Goal: Task Accomplishment & Management: Complete application form

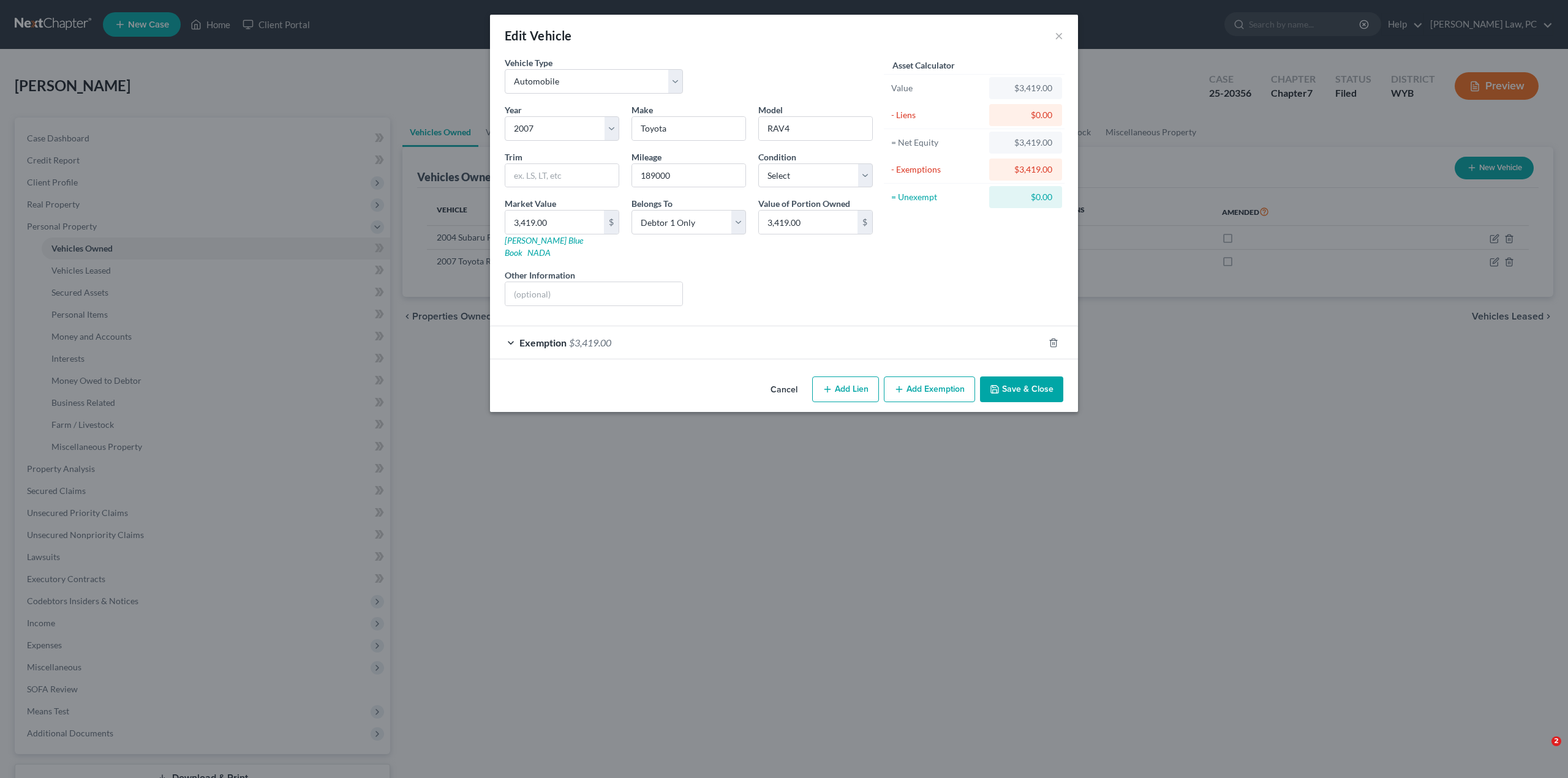
select select "0"
select select "19"
select select "0"
click at [785, 378] on button "Cancel" at bounding box center [784, 390] width 46 height 25
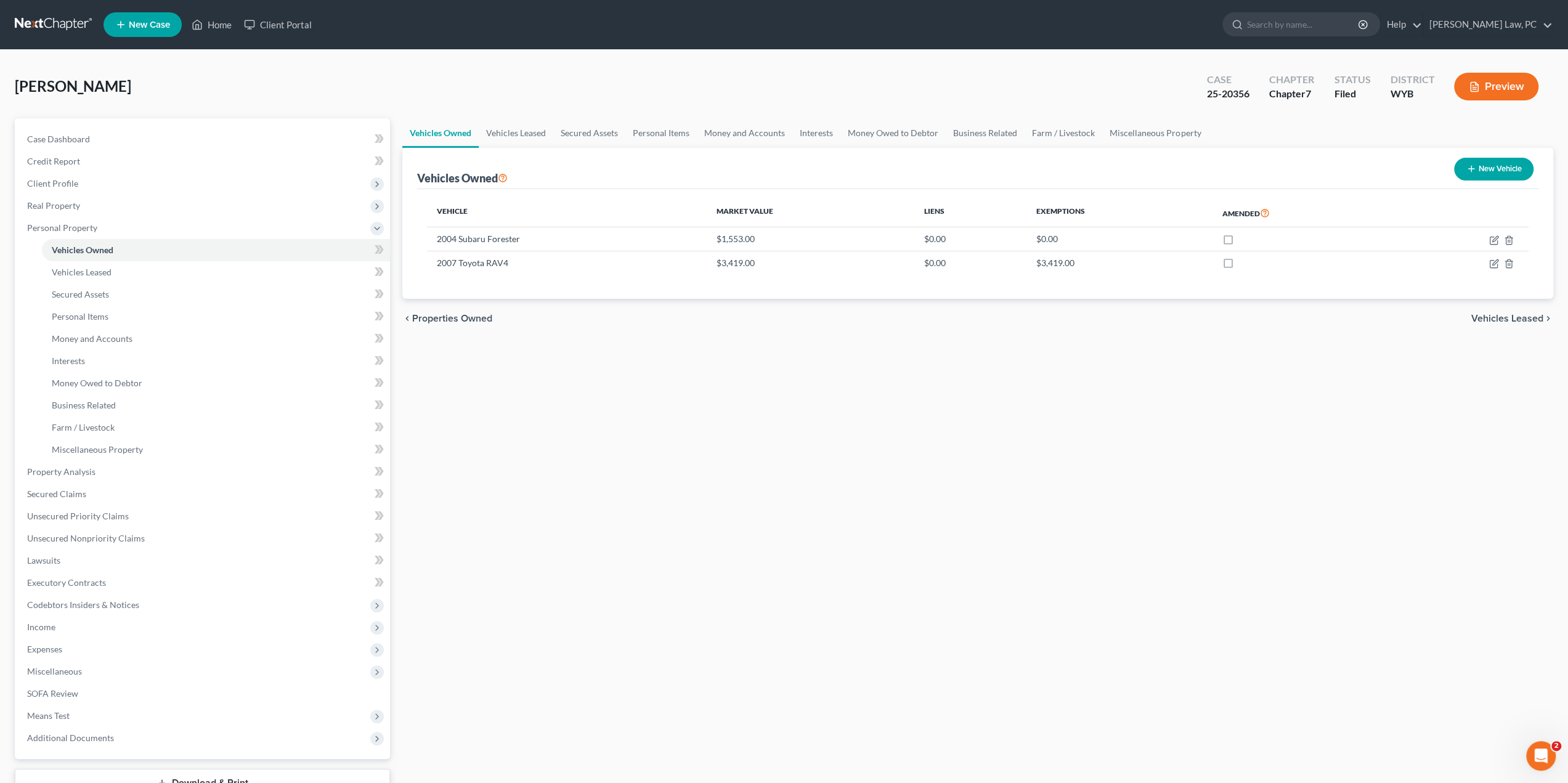
click at [44, 26] on link at bounding box center [54, 25] width 79 height 22
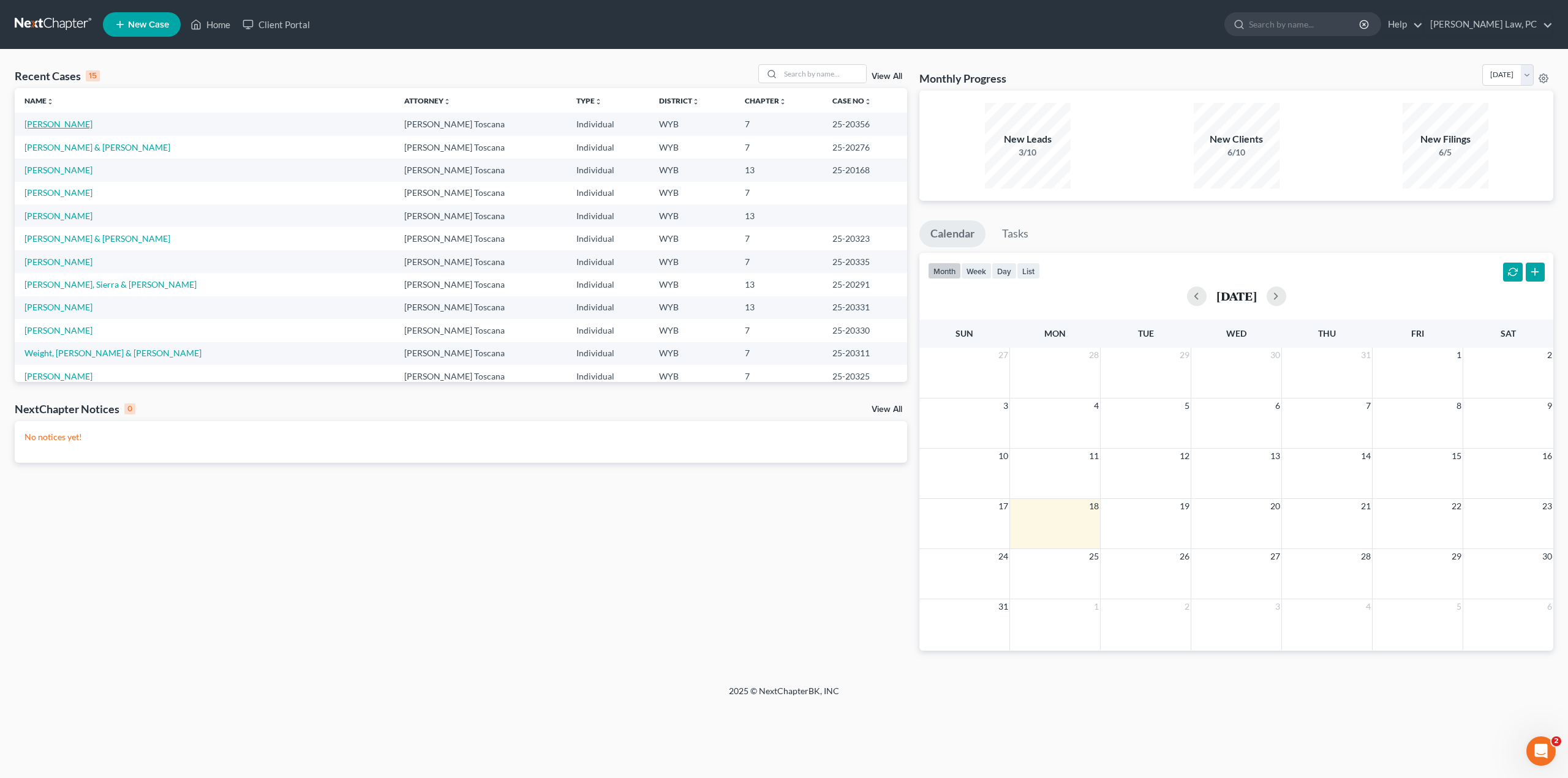
click at [72, 127] on link "[PERSON_NAME]" at bounding box center [59, 124] width 68 height 10
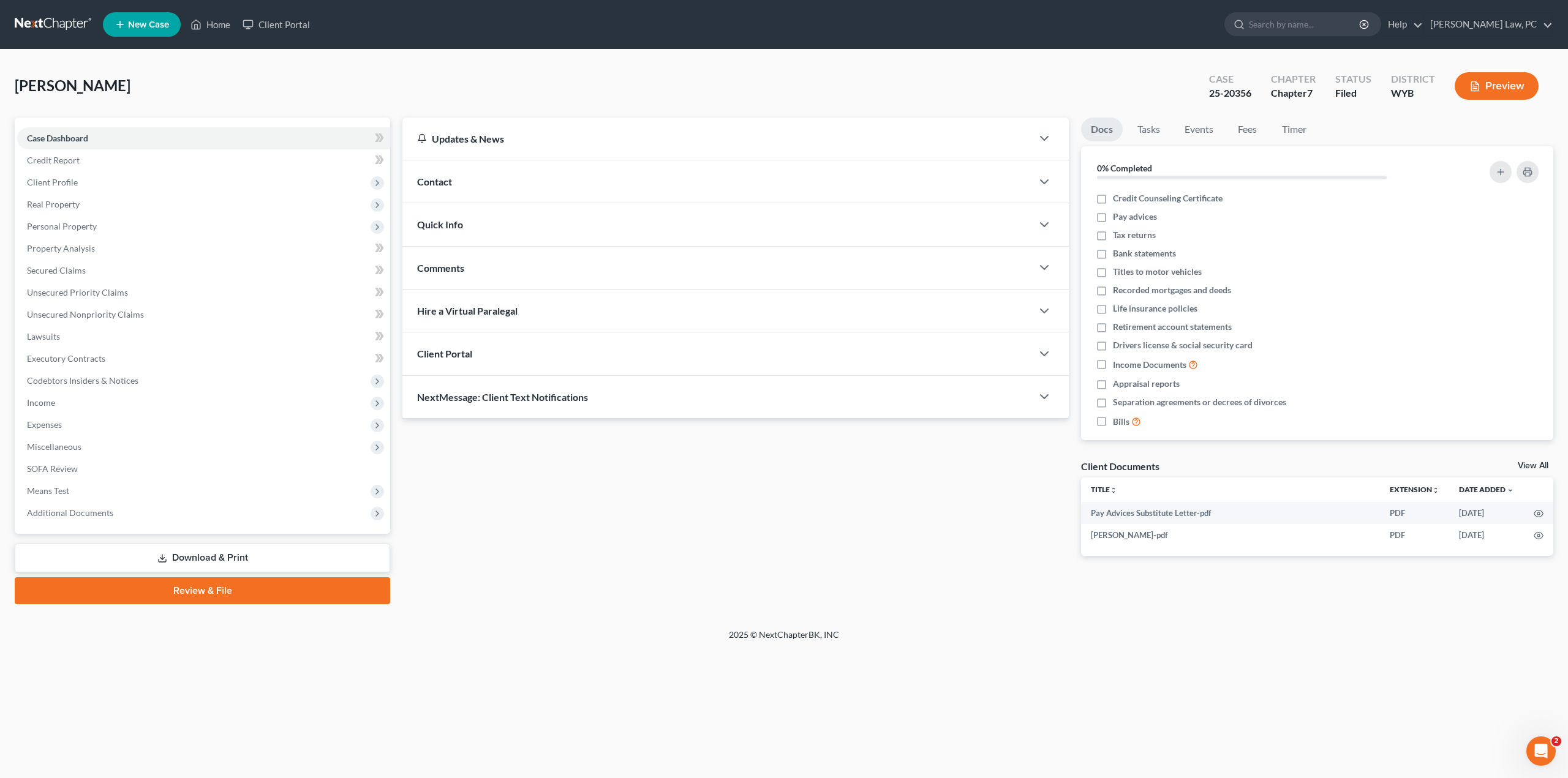
click at [181, 560] on link "Download & Print" at bounding box center [202, 558] width 375 height 29
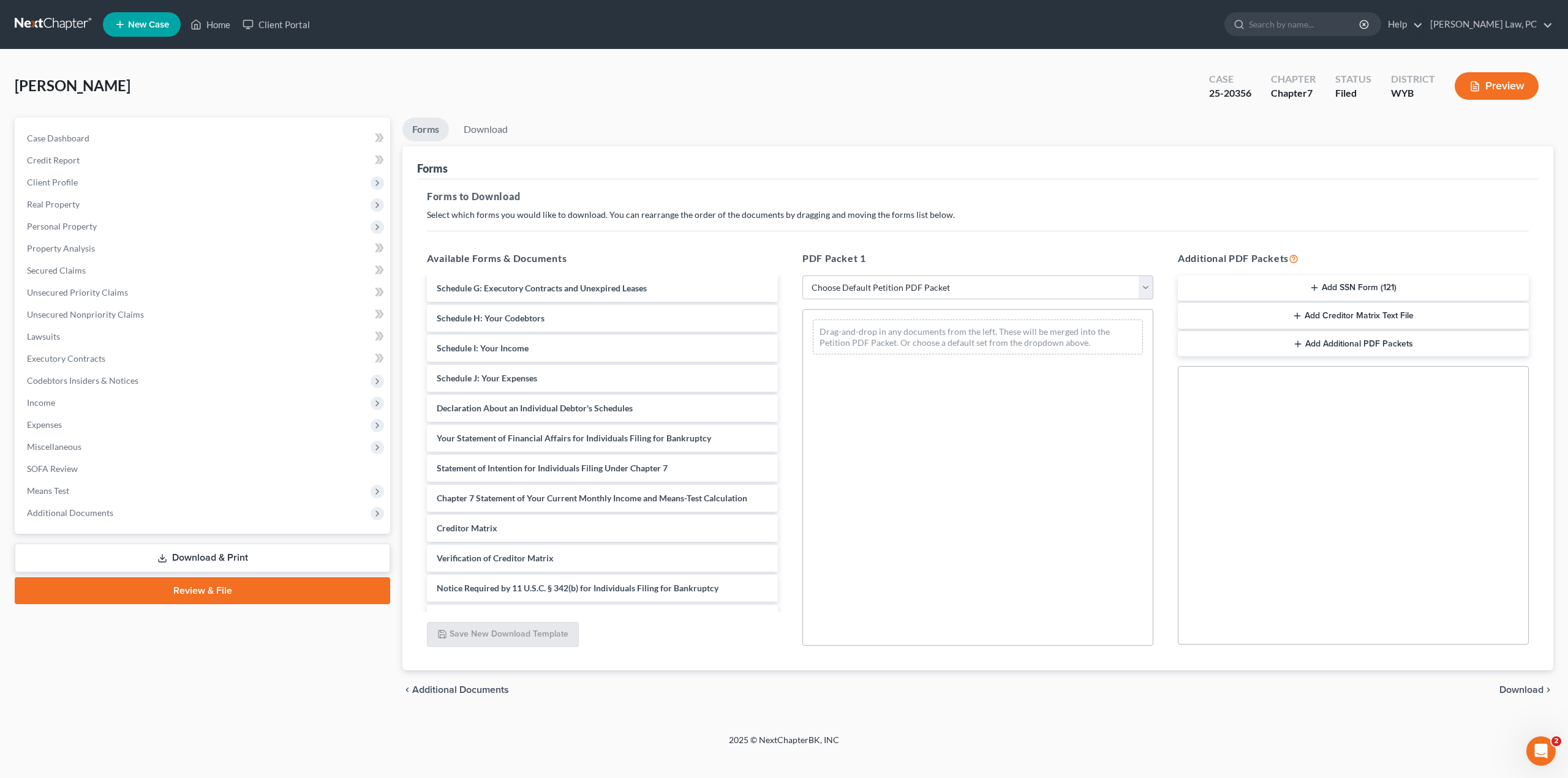
scroll to position [266, 0]
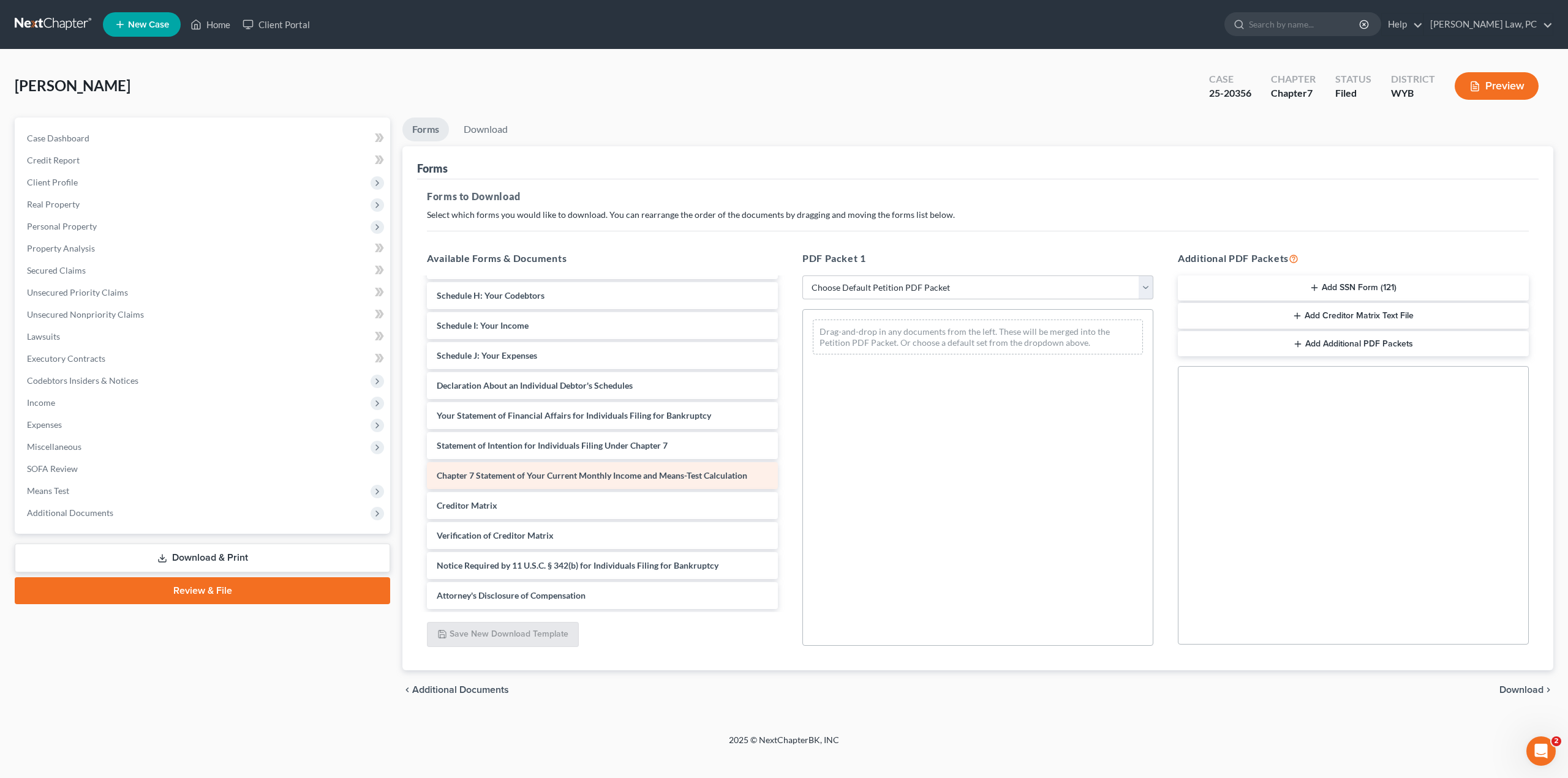
click at [574, 474] on span "Chapter 7 Statement of Your Current Monthly Income and Means-Test Calculation" at bounding box center [592, 475] width 310 height 10
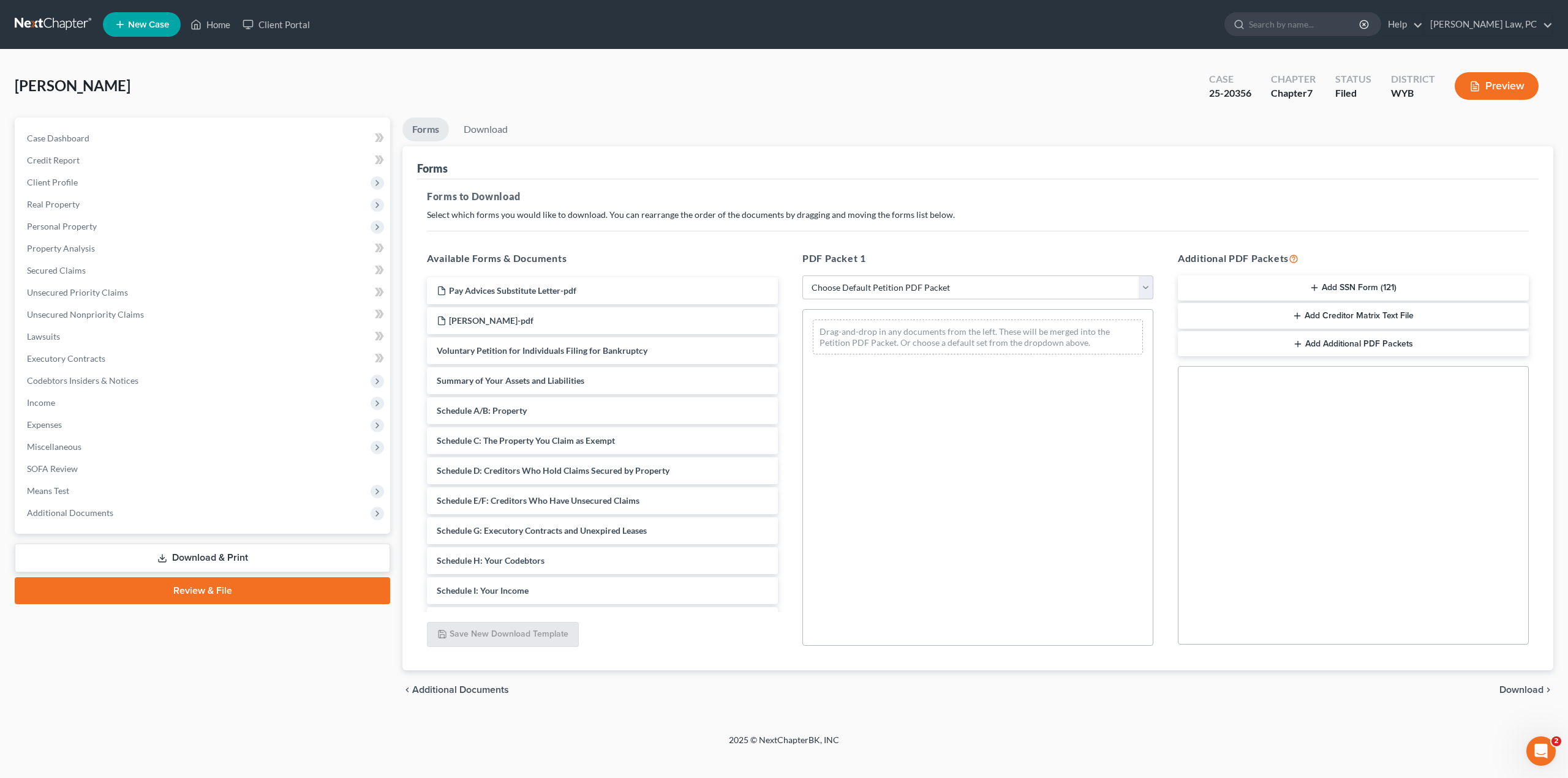
scroll to position [0, 0]
click at [266, 557] on link "Download & Print" at bounding box center [202, 558] width 375 height 29
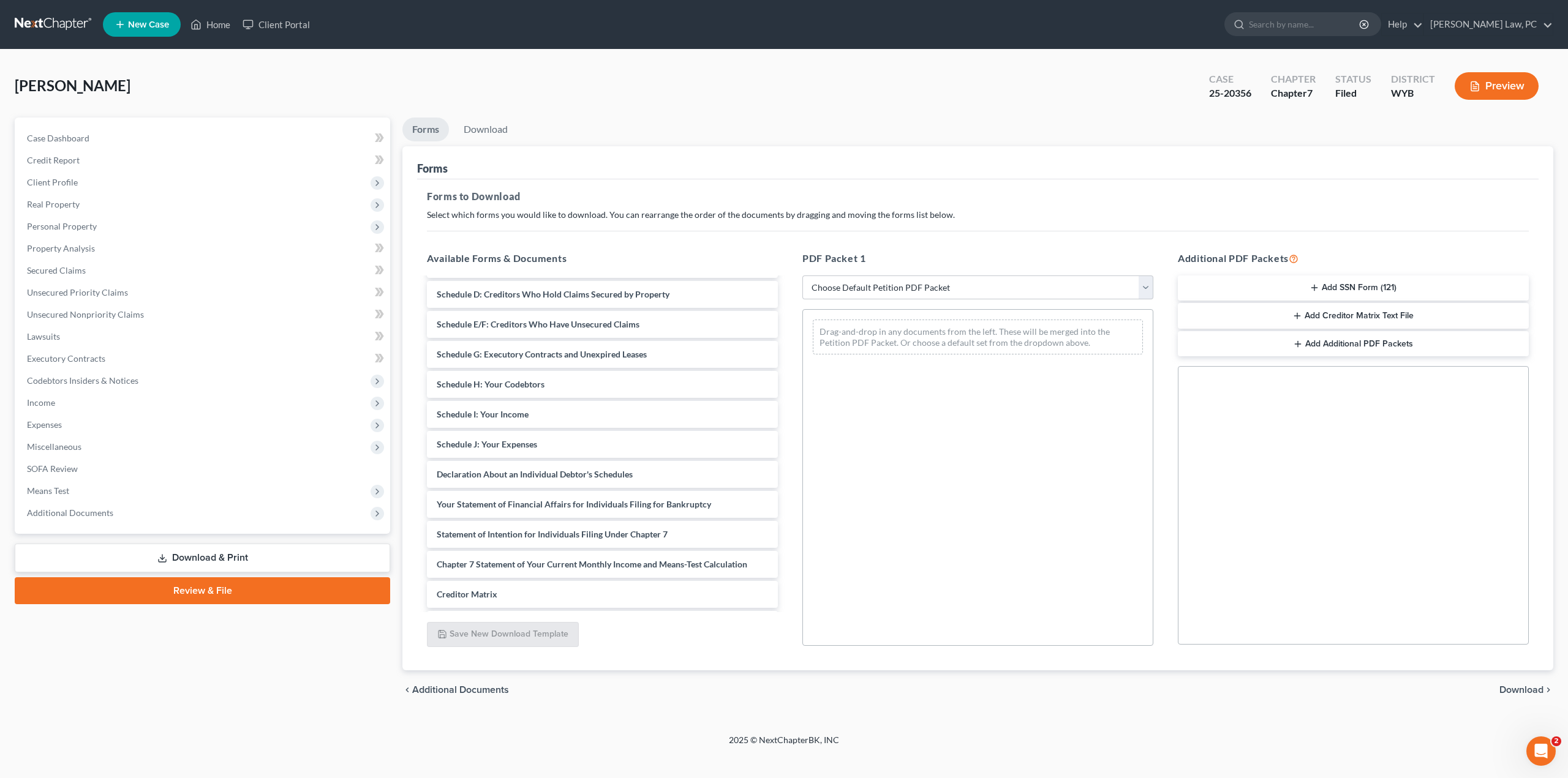
scroll to position [184, 0]
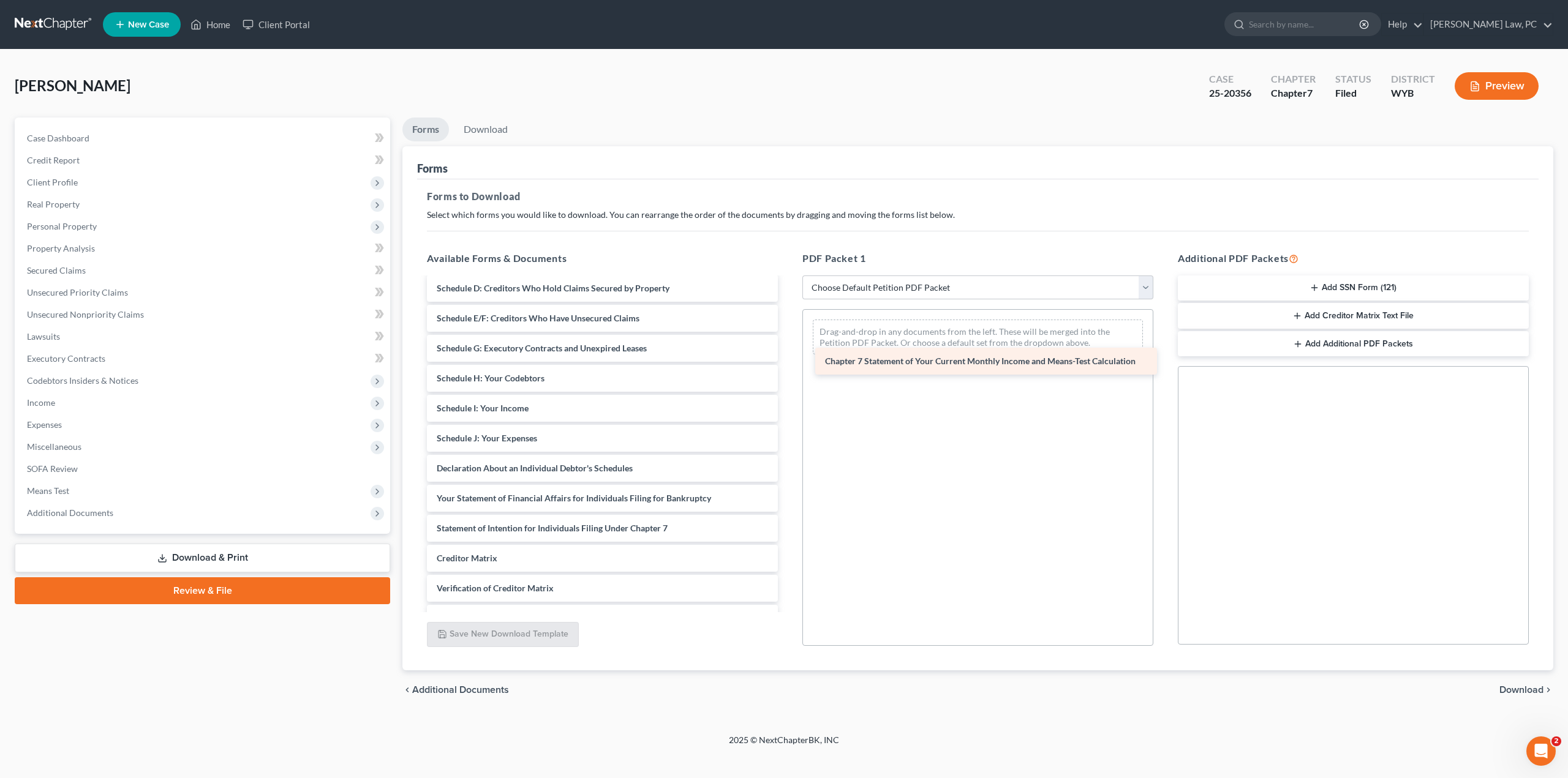
drag, startPoint x: 514, startPoint y: 563, endPoint x: 902, endPoint y: 367, distance: 434.7
click at [788, 367] on div "Chapter 7 Statement of Your Current Monthly Income and Means-Test Calculation P…" at bounding box center [602, 378] width 370 height 567
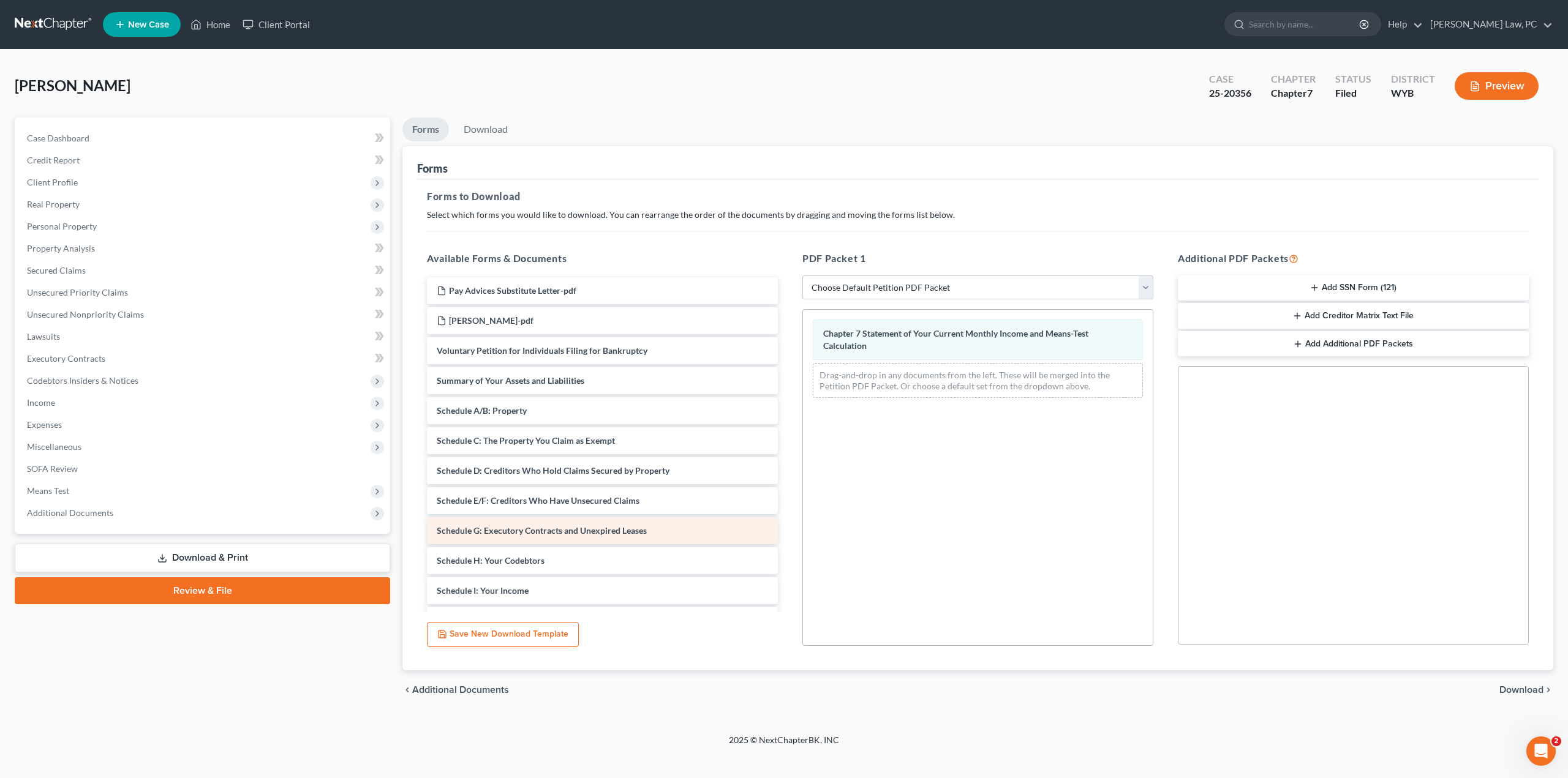
scroll to position [0, 0]
click at [1507, 686] on span "Download" at bounding box center [1521, 691] width 44 height 10
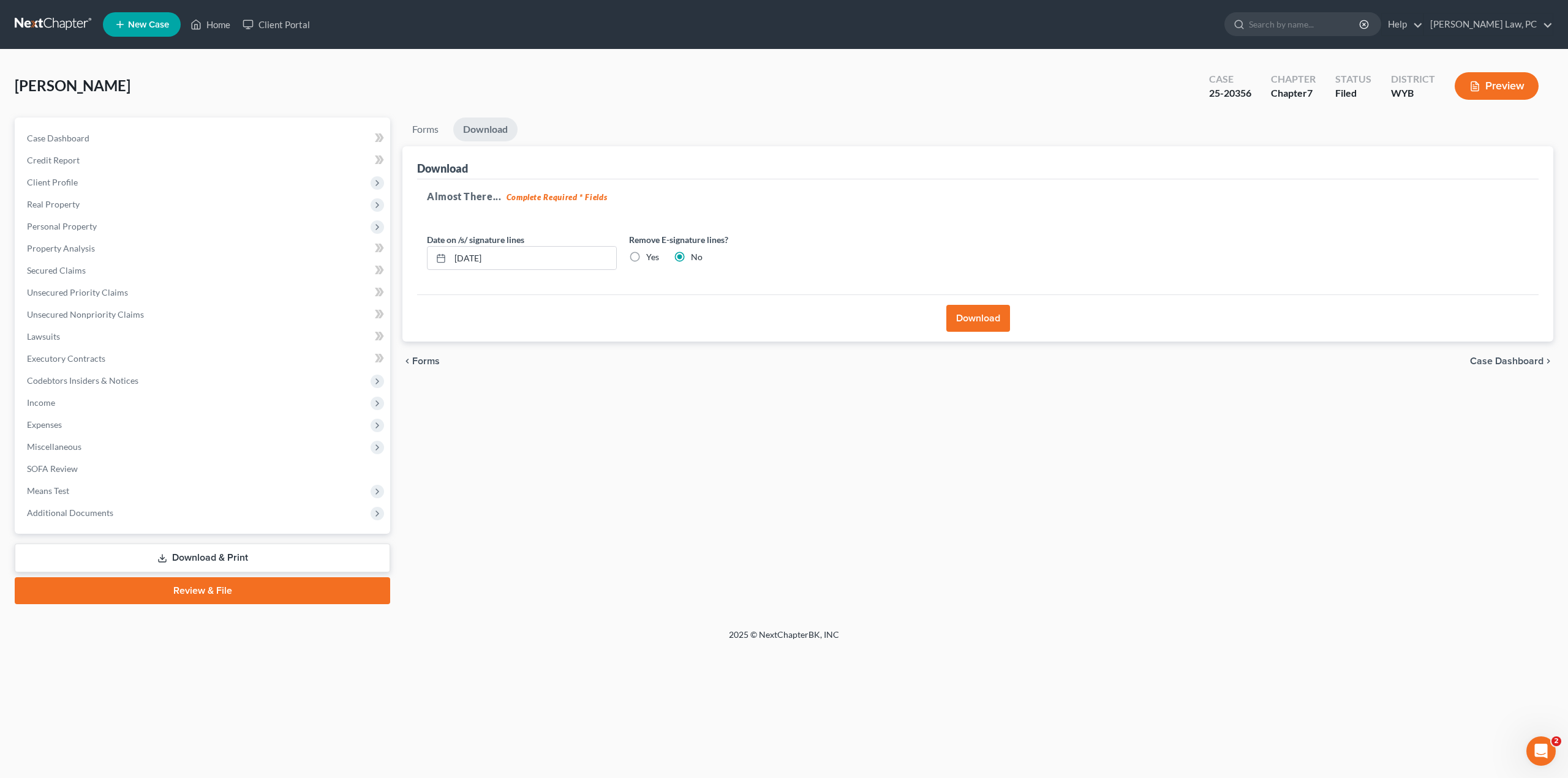
click at [646, 252] on label "Yes" at bounding box center [652, 257] width 13 height 12
click at [651, 252] on input "Yes" at bounding box center [655, 255] width 8 height 8
radio input "true"
click at [965, 315] on button "Download" at bounding box center [978, 318] width 64 height 27
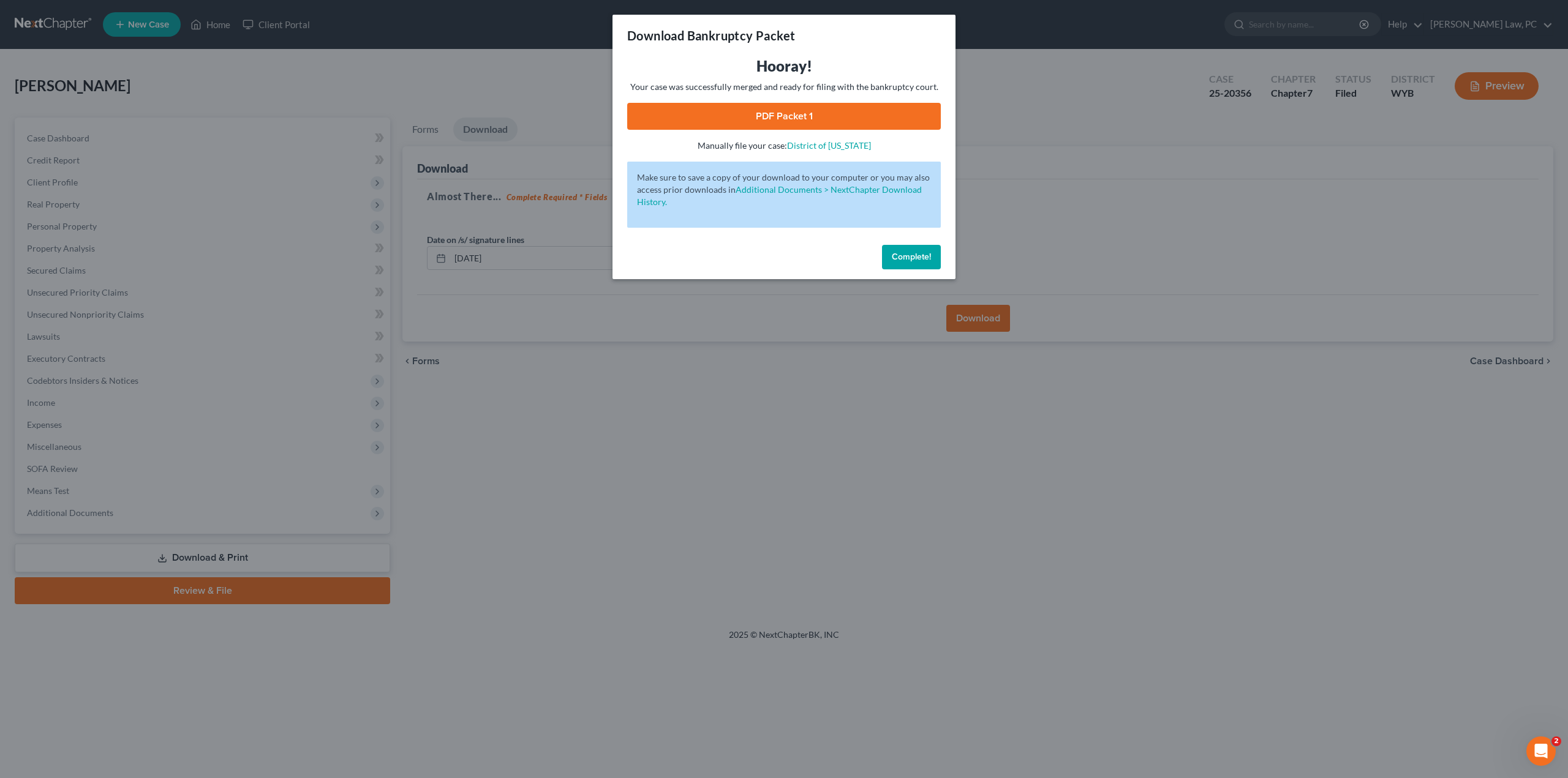
click at [730, 108] on link "PDF Packet 1" at bounding box center [784, 116] width 314 height 27
click at [897, 265] on button "Complete!" at bounding box center [911, 257] width 59 height 25
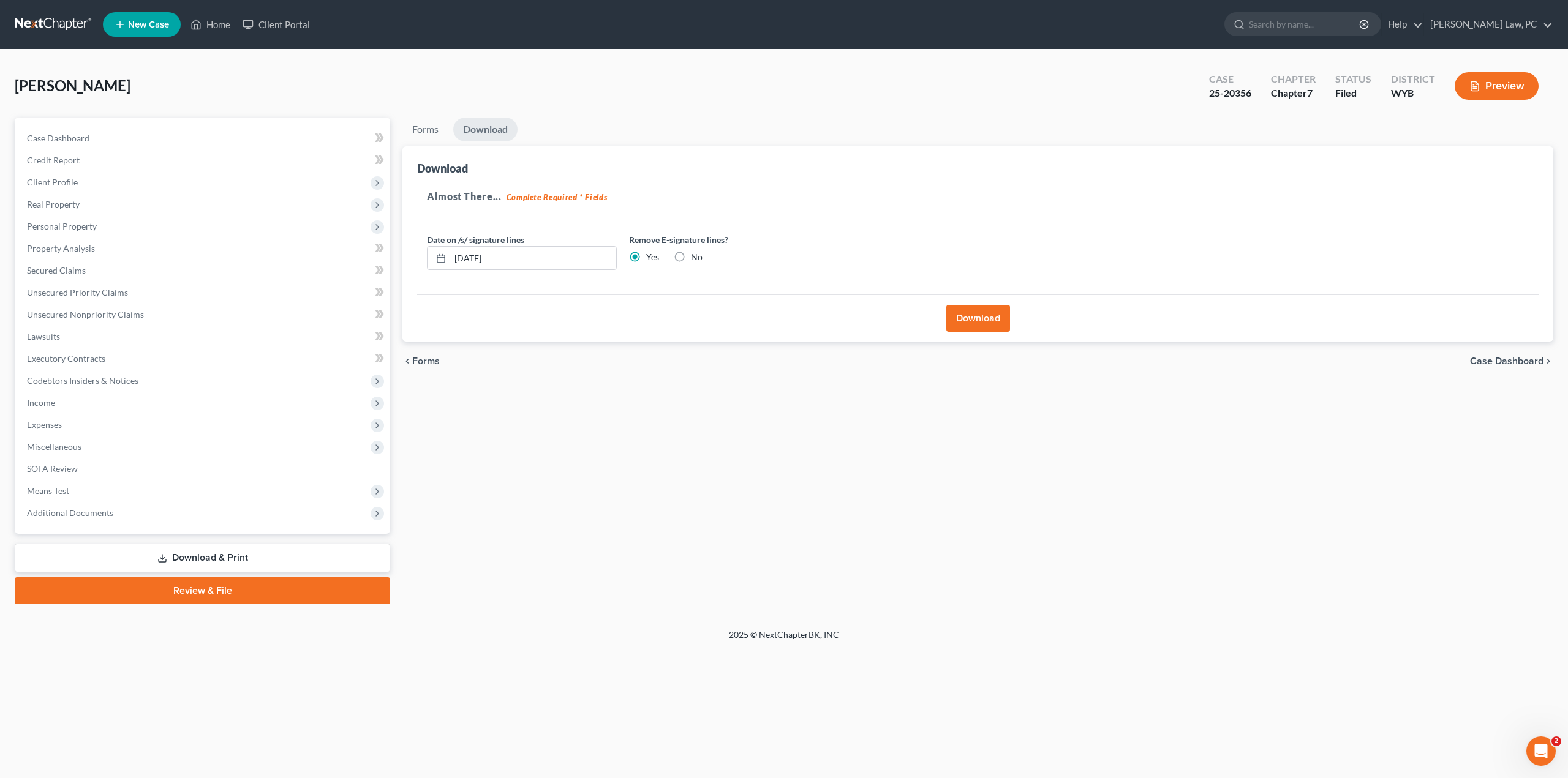
click at [691, 254] on label "No" at bounding box center [696, 257] width 12 height 12
click at [696, 254] on input "No" at bounding box center [699, 255] width 8 height 8
radio input "true"
radio input "false"
click at [991, 318] on button "Download" at bounding box center [978, 318] width 64 height 27
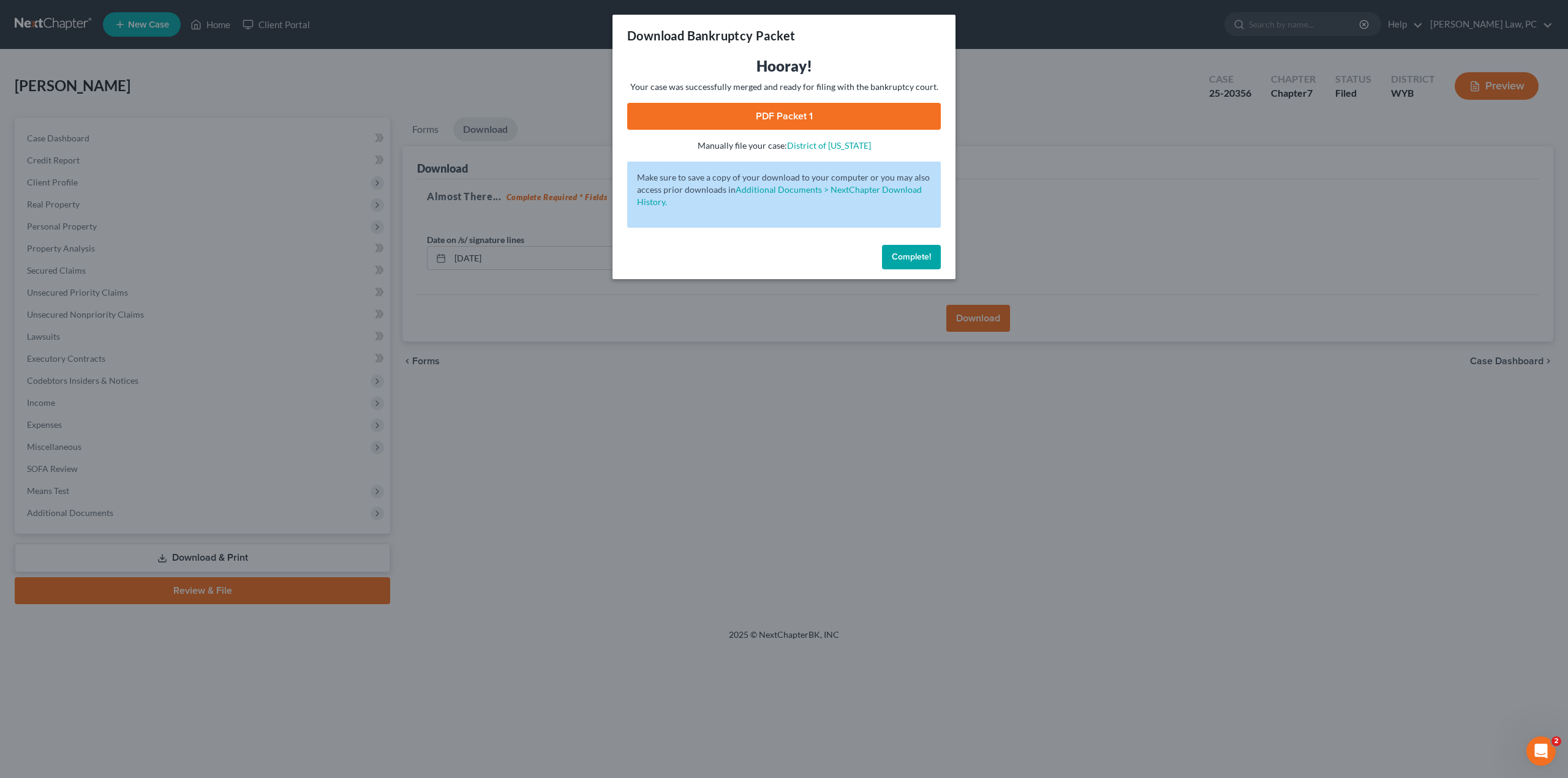
click at [736, 111] on link "PDF Packet 1" at bounding box center [784, 116] width 314 height 27
click at [918, 260] on span "Complete!" at bounding box center [911, 257] width 39 height 10
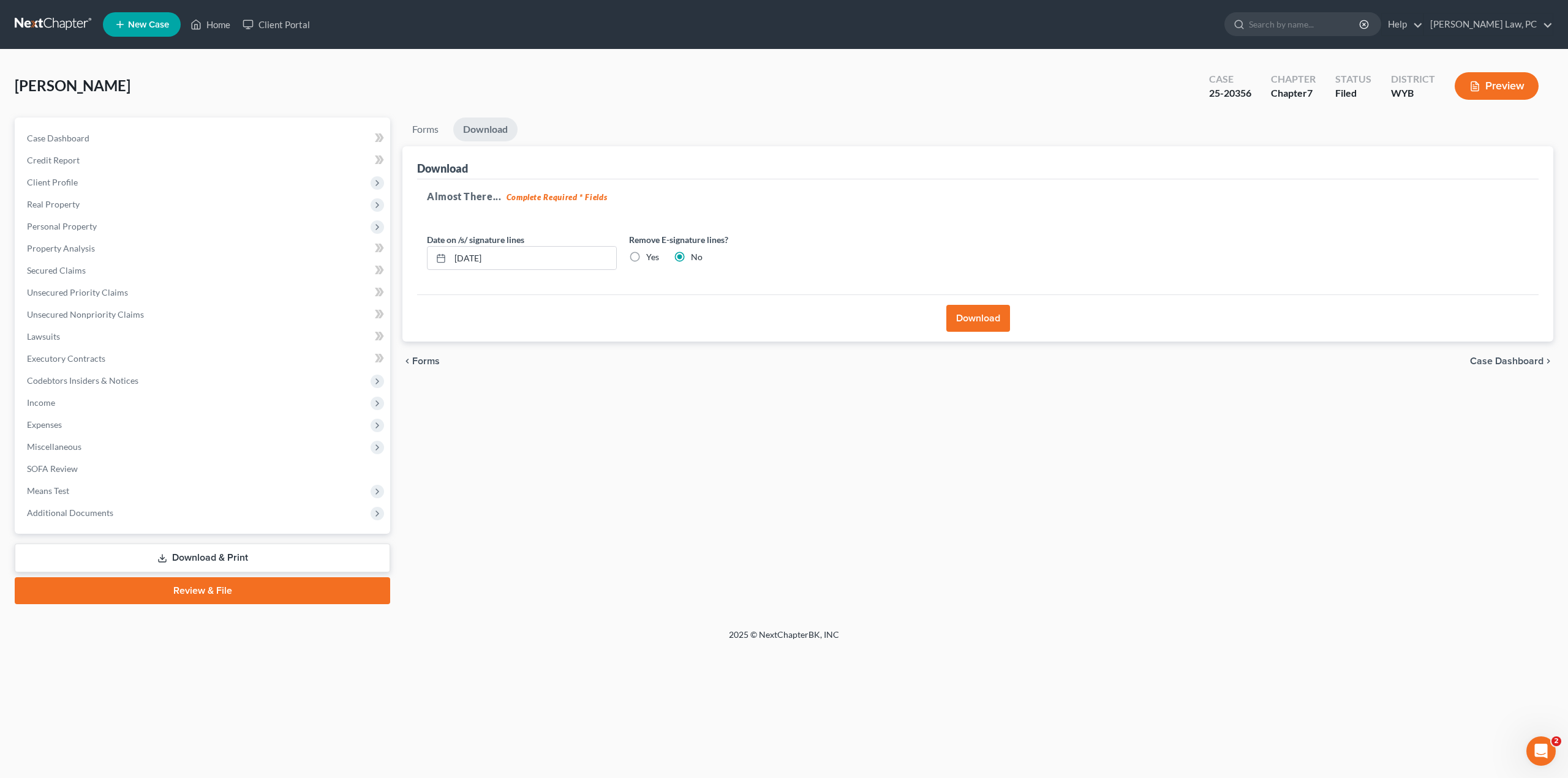
click at [56, 29] on link at bounding box center [54, 25] width 78 height 22
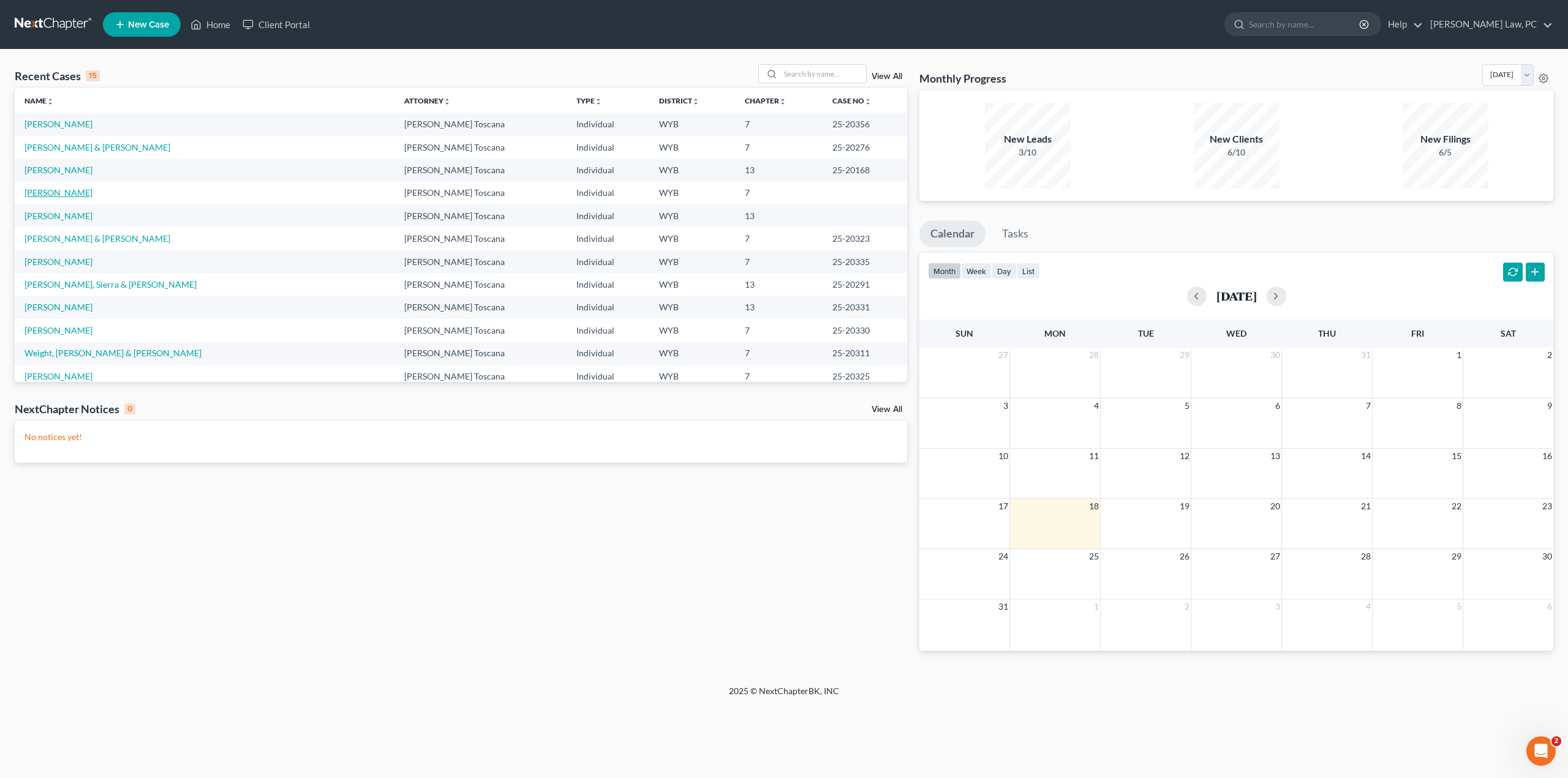
click at [54, 195] on link "[PERSON_NAME]" at bounding box center [59, 192] width 68 height 10
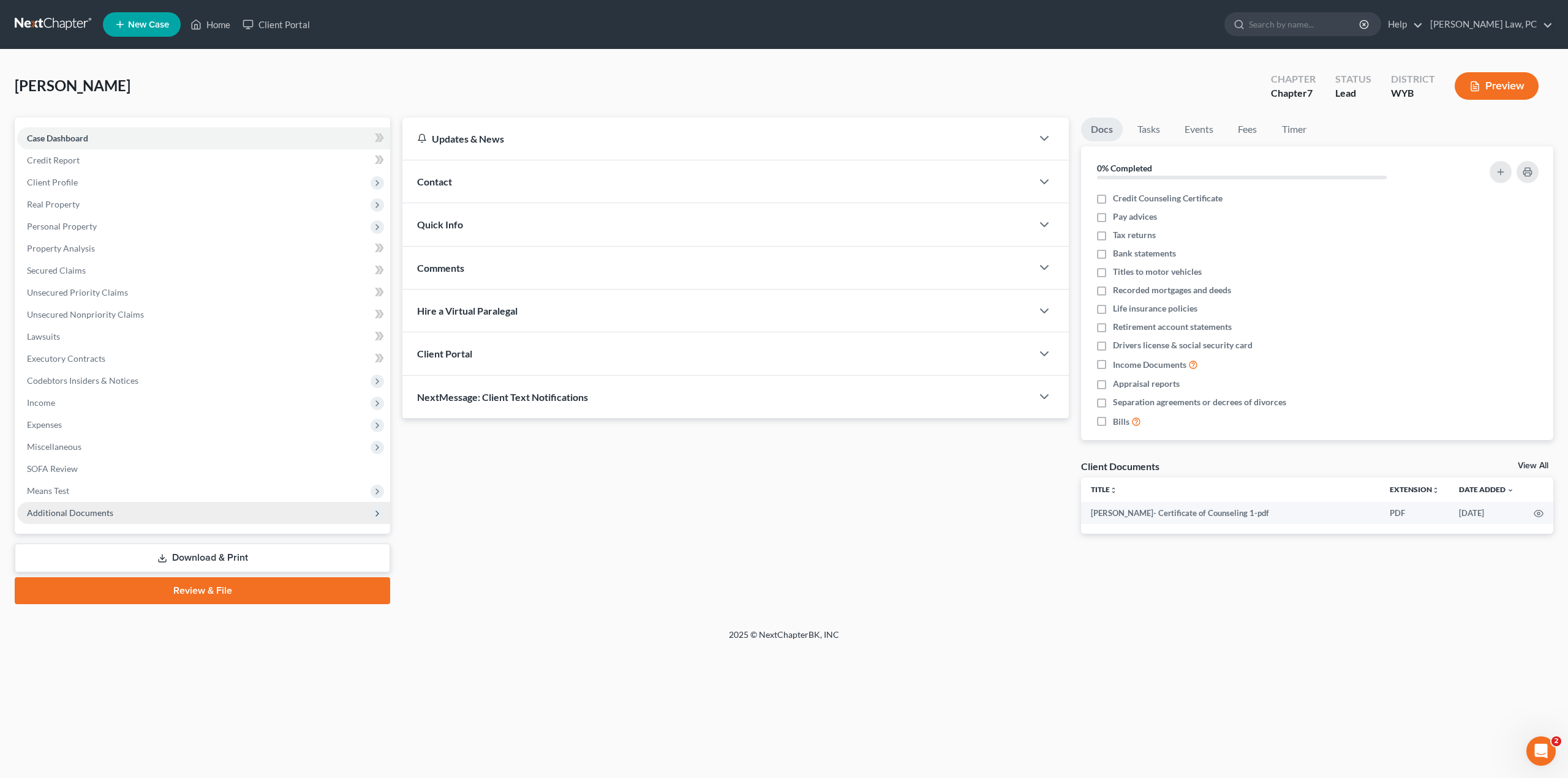
click at [94, 516] on span "Additional Documents" at bounding box center [69, 513] width 86 height 10
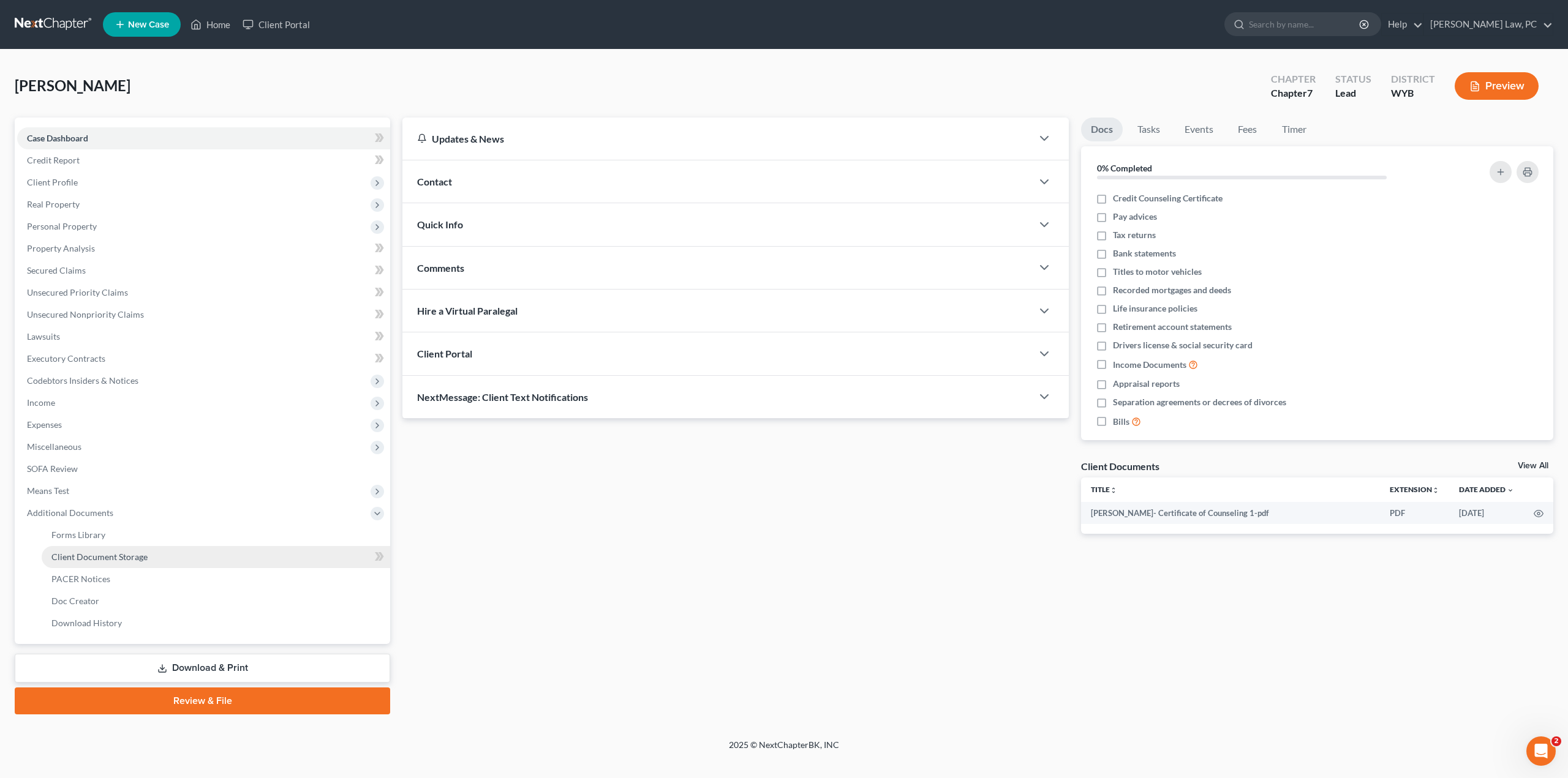
click at [102, 559] on span "Client Document Storage" at bounding box center [99, 557] width 96 height 10
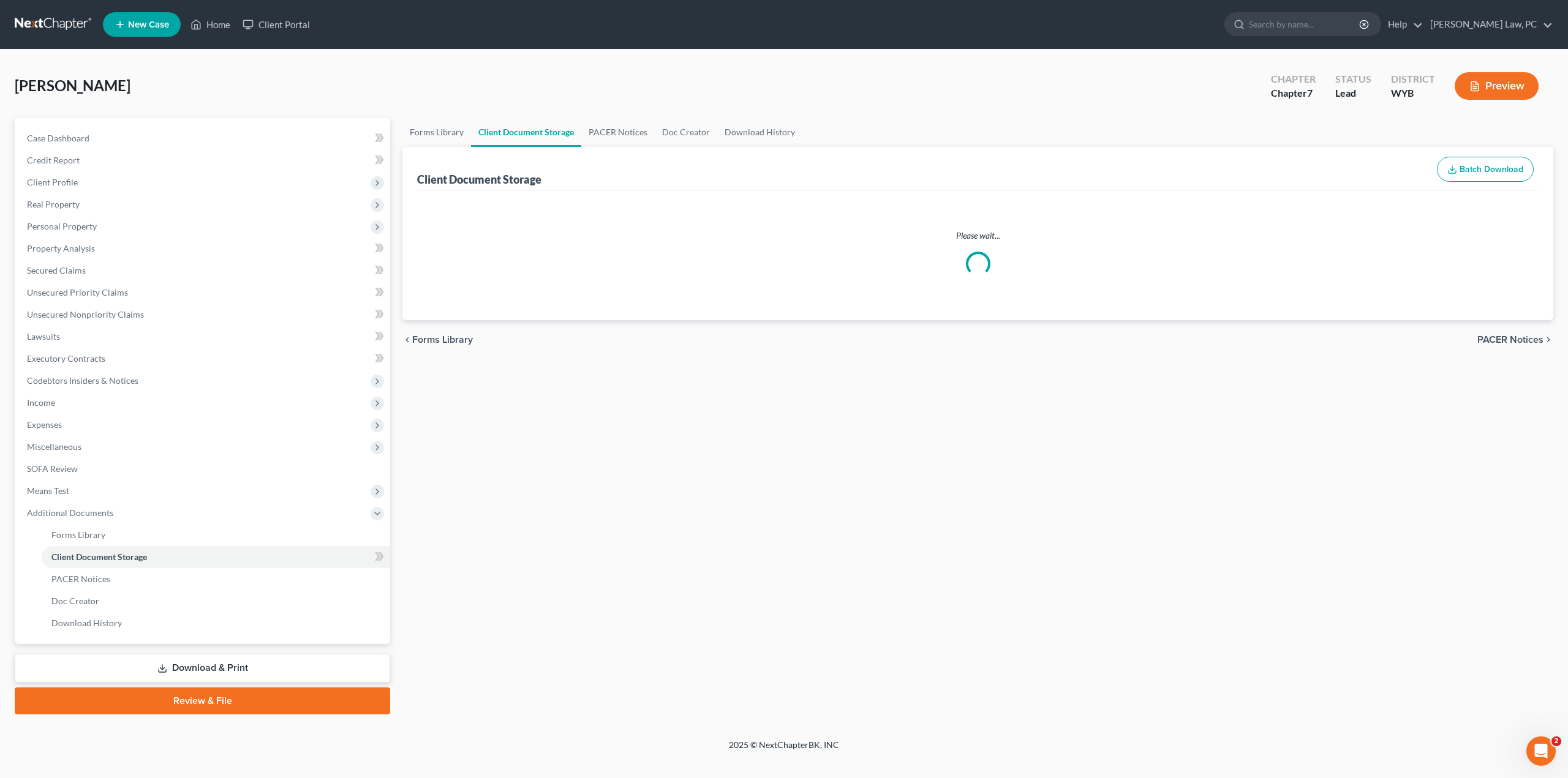
select select "0"
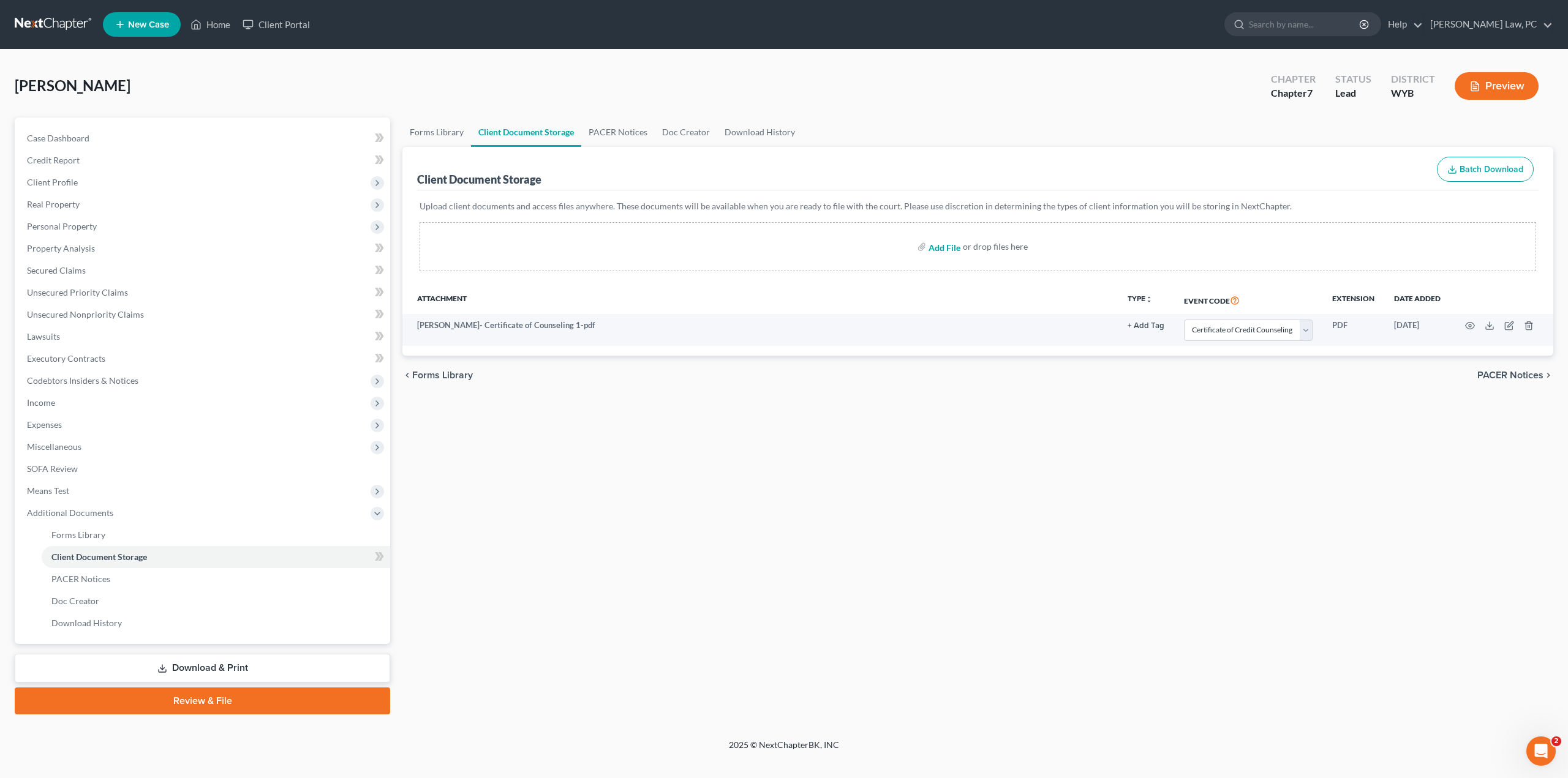
click at [942, 252] on input "file" at bounding box center [943, 247] width 30 height 22
type input "C:\fakepath\Wasserburger- Paystubs.pdf"
select select "0"
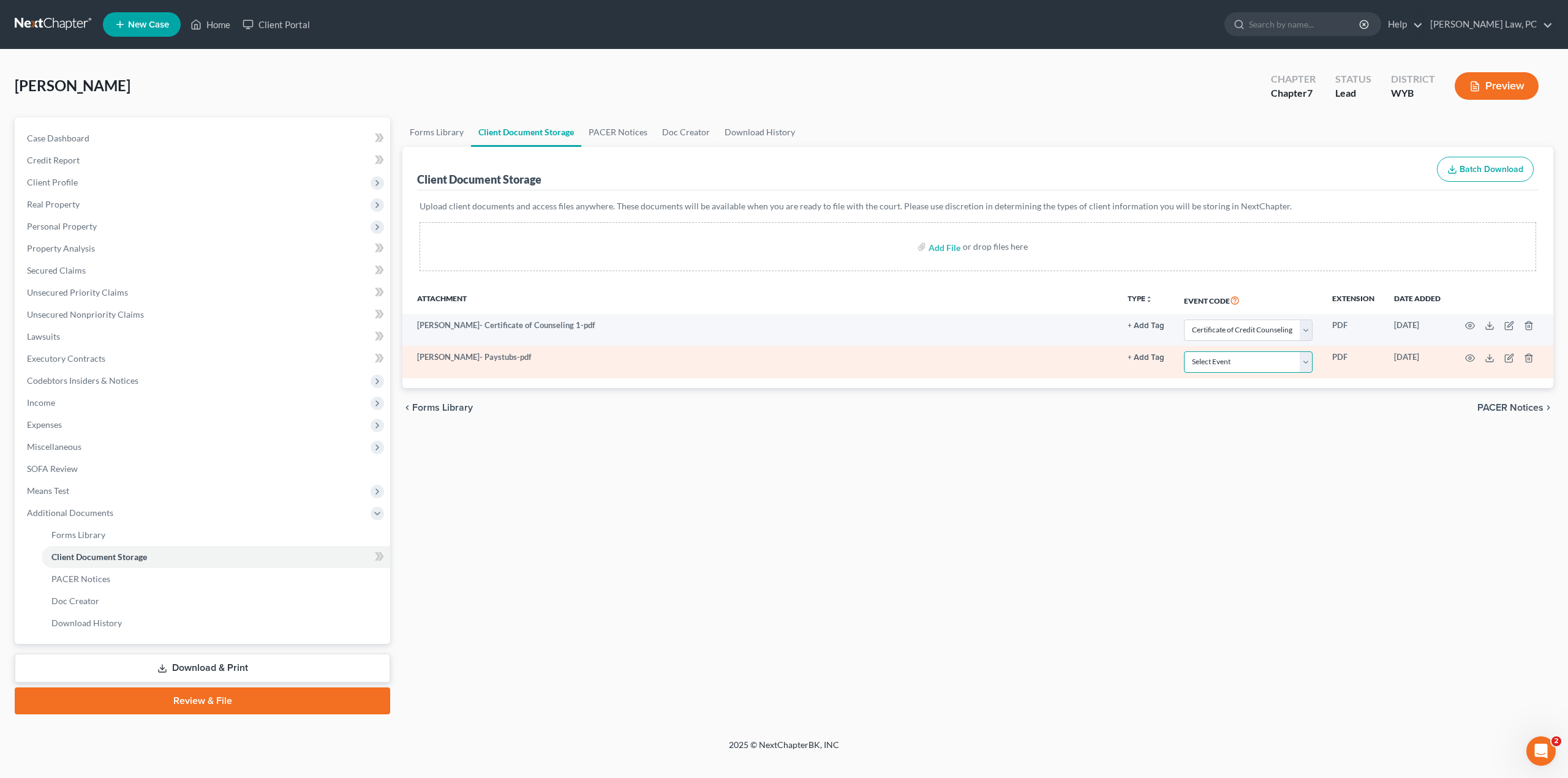
click at [1236, 364] on select "Select Event Certificate of Credit Counseling Chapter 13 Plan Domestic Support …" at bounding box center [1248, 362] width 129 height 22
select select "3"
click at [1184, 351] on select "Select Event Certificate of Credit Counseling Chapter 13 Plan Domestic Support …" at bounding box center [1248, 362] width 129 height 22
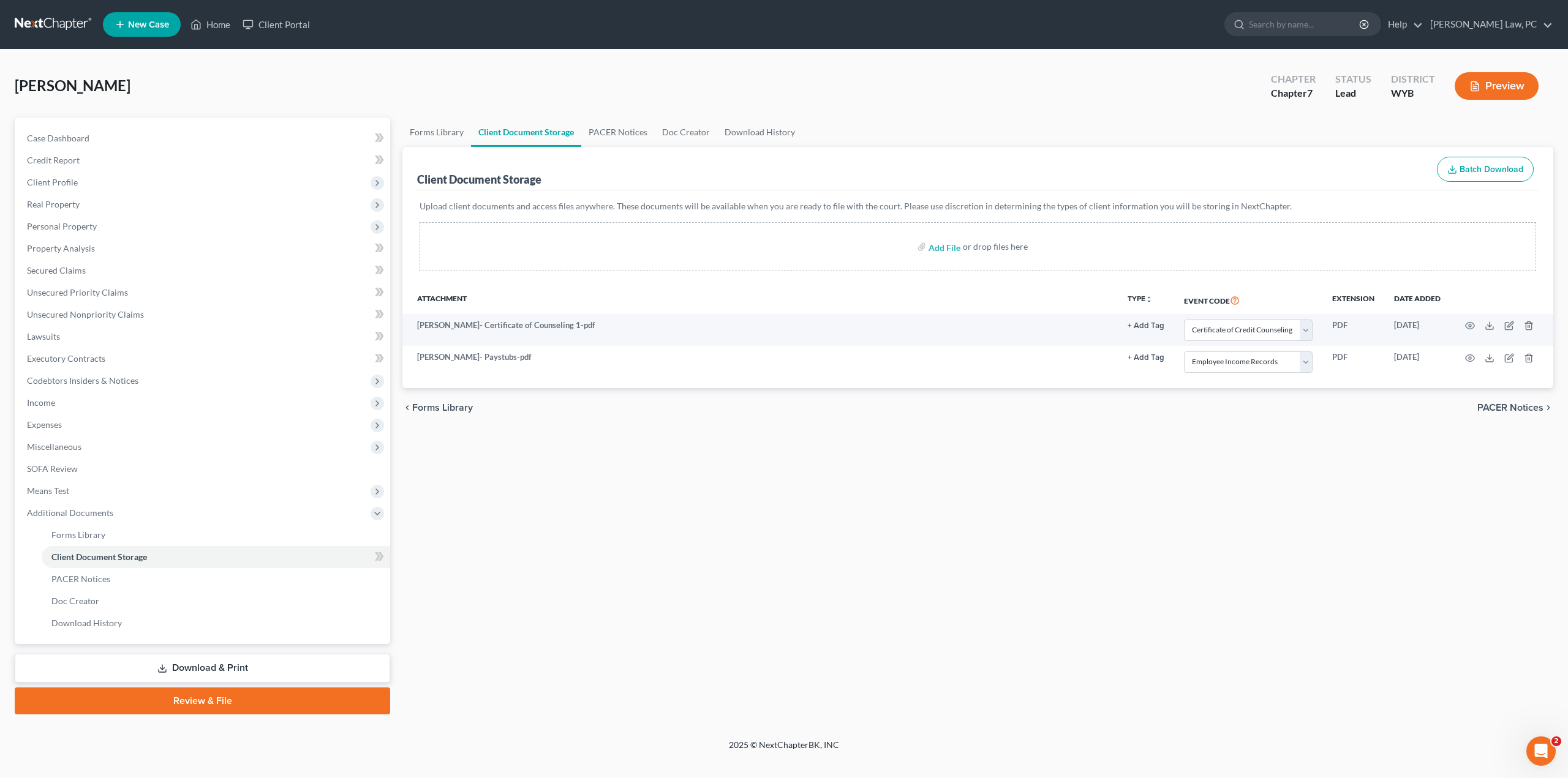
click at [1010, 488] on div "Forms Library Client Document Storage PACER Notices Doc Creator Download Histor…" at bounding box center [978, 416] width 1163 height 597
click at [42, 402] on span "Income" at bounding box center [41, 403] width 28 height 10
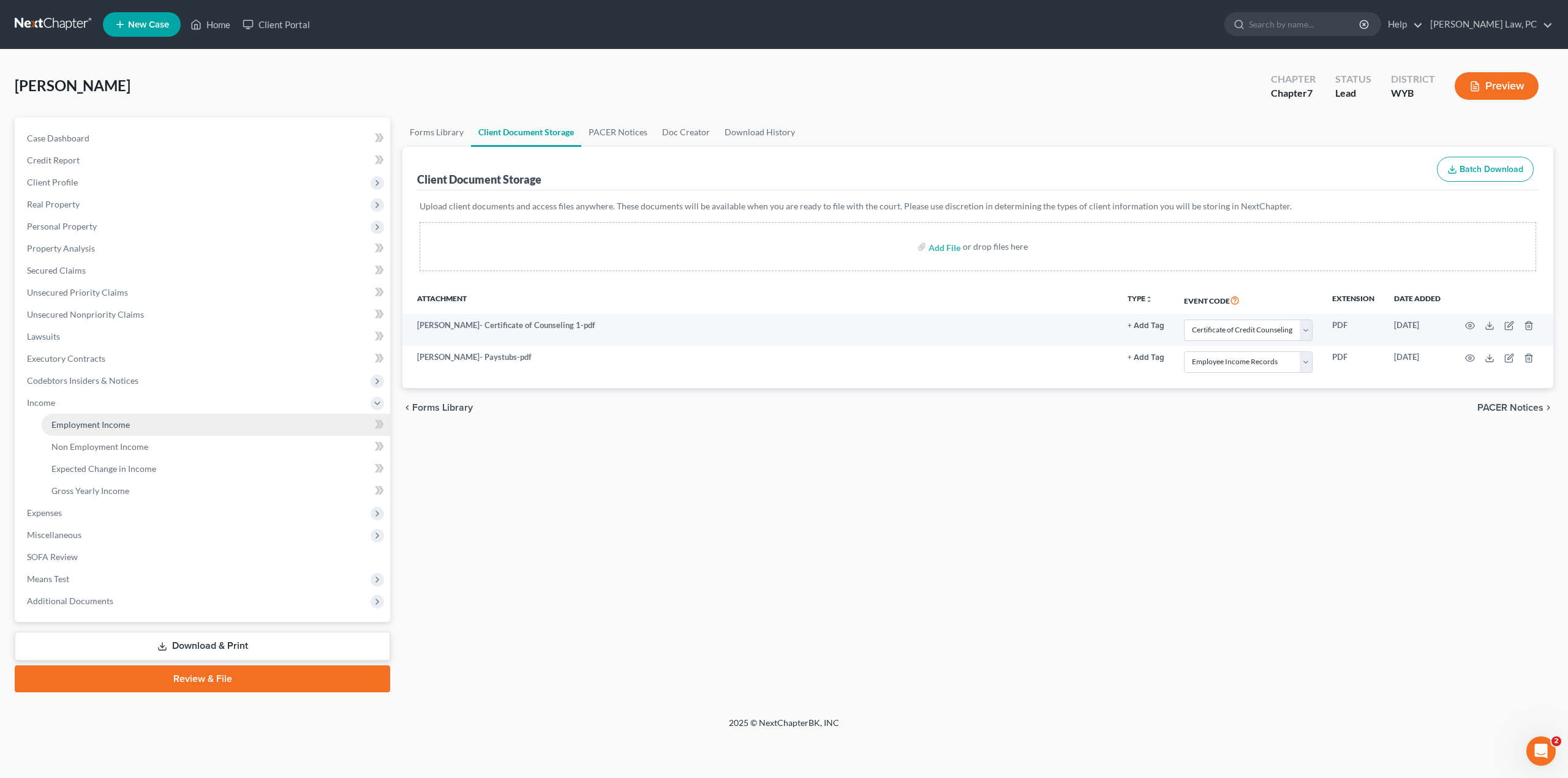
click at [79, 425] on span "Employment Income" at bounding box center [90, 424] width 78 height 10
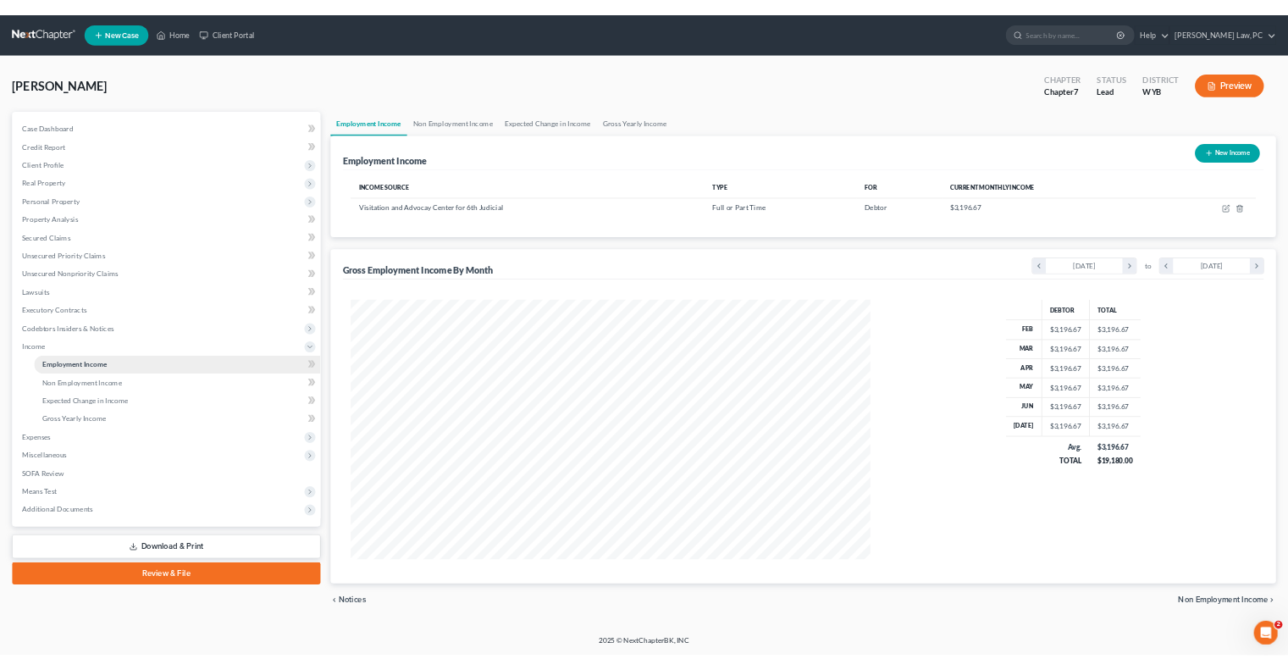
scroll to position [437, 908]
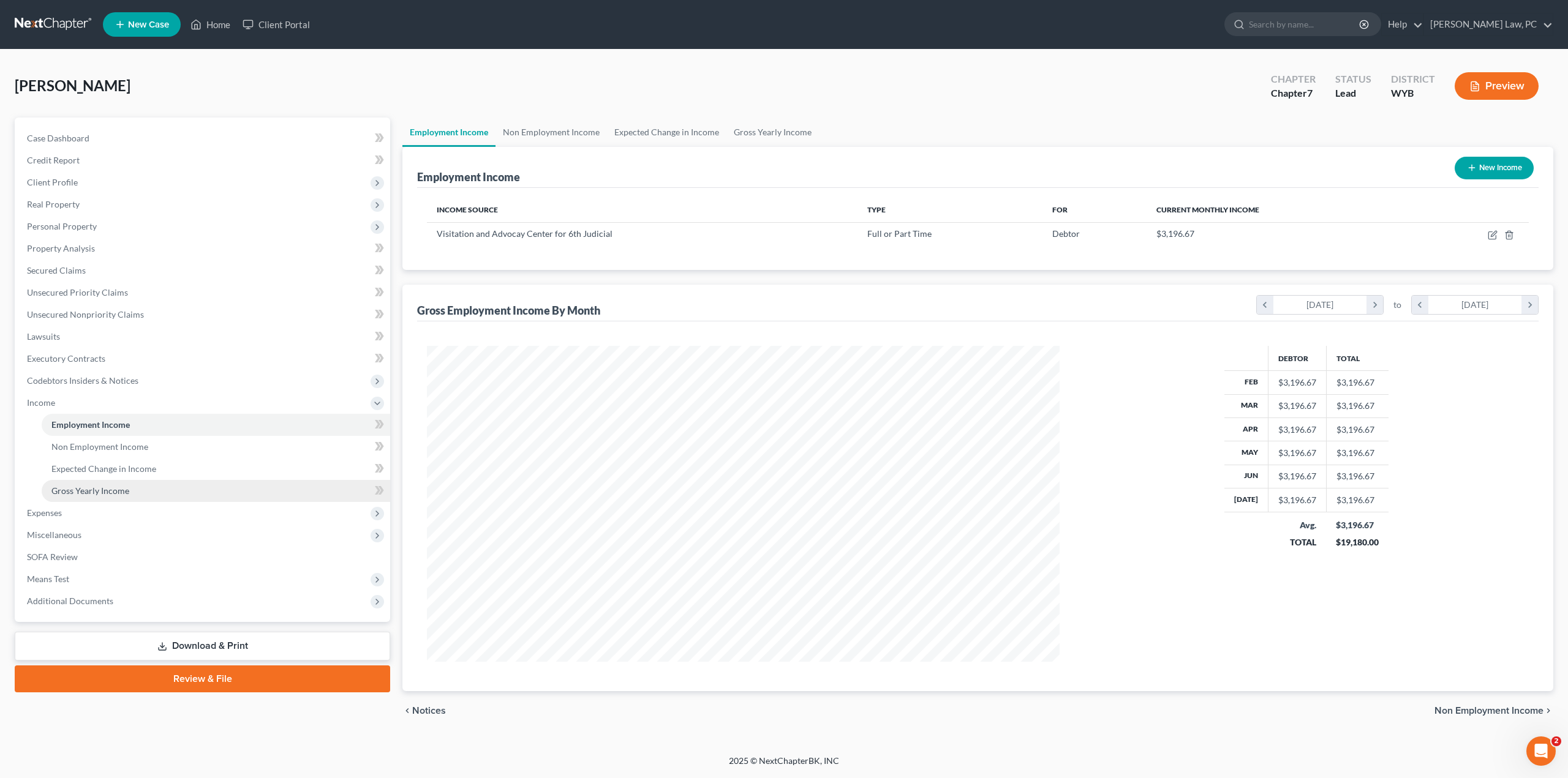
click at [99, 496] on link "Gross Yearly Income" at bounding box center [216, 491] width 349 height 22
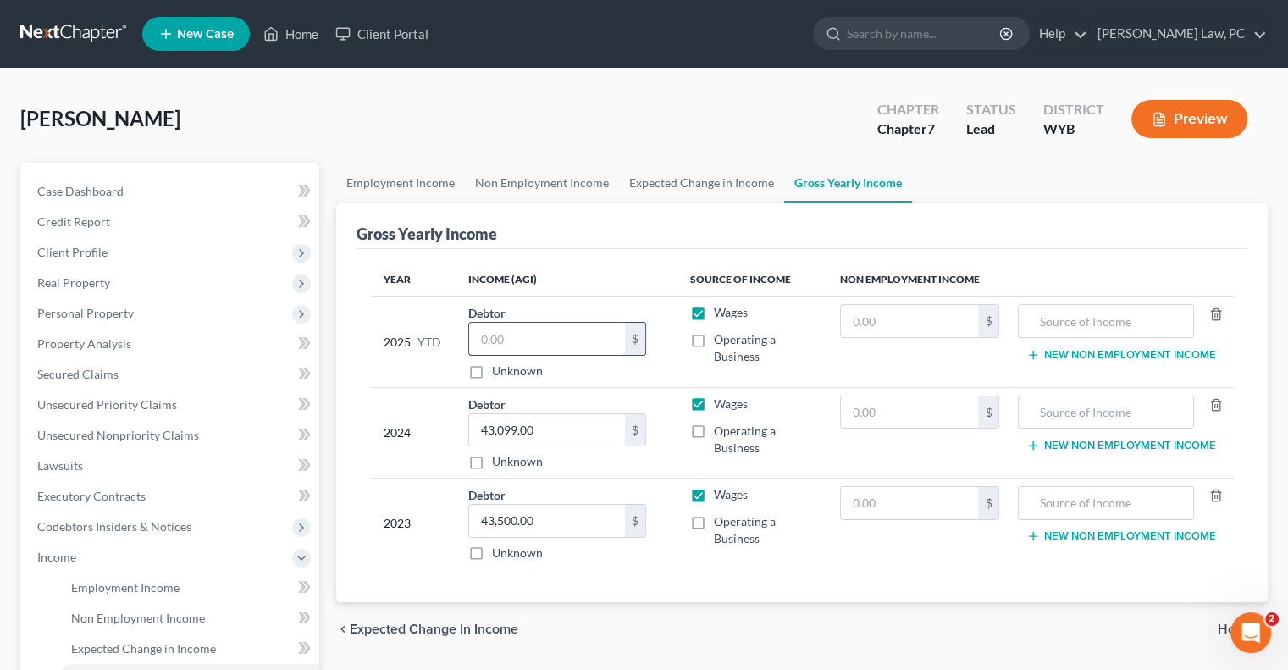
click at [492, 347] on input "text" at bounding box center [547, 339] width 156 height 32
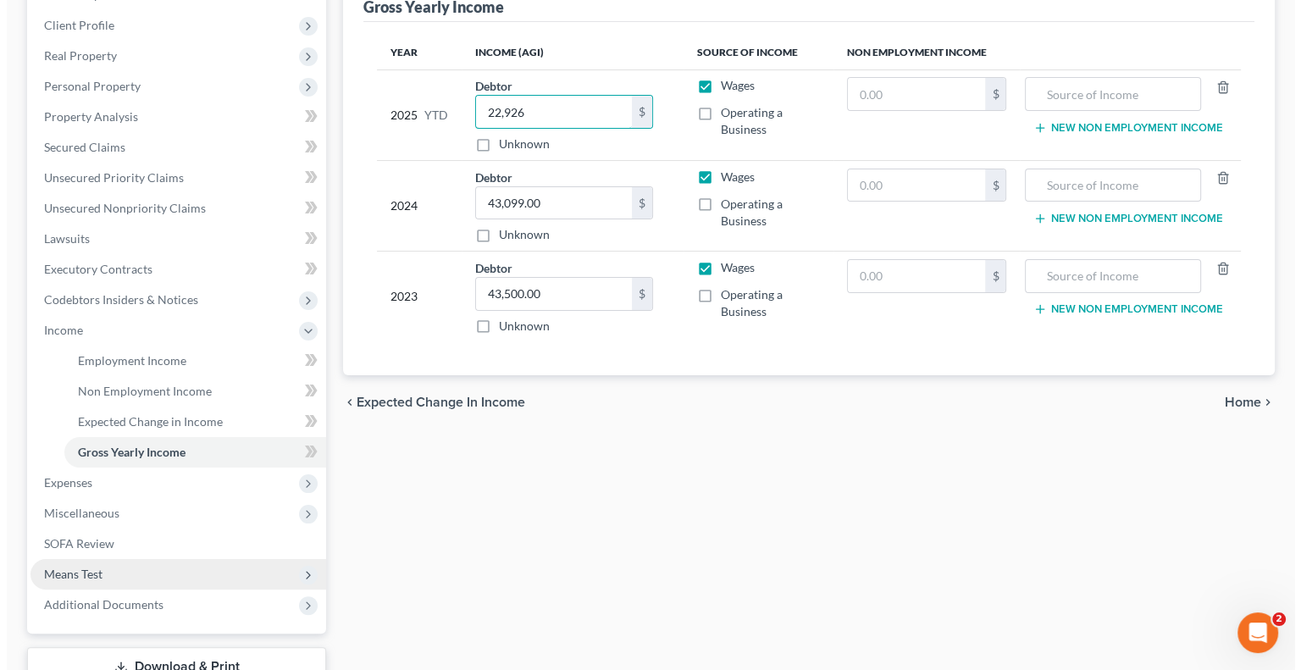
scroll to position [351, 0]
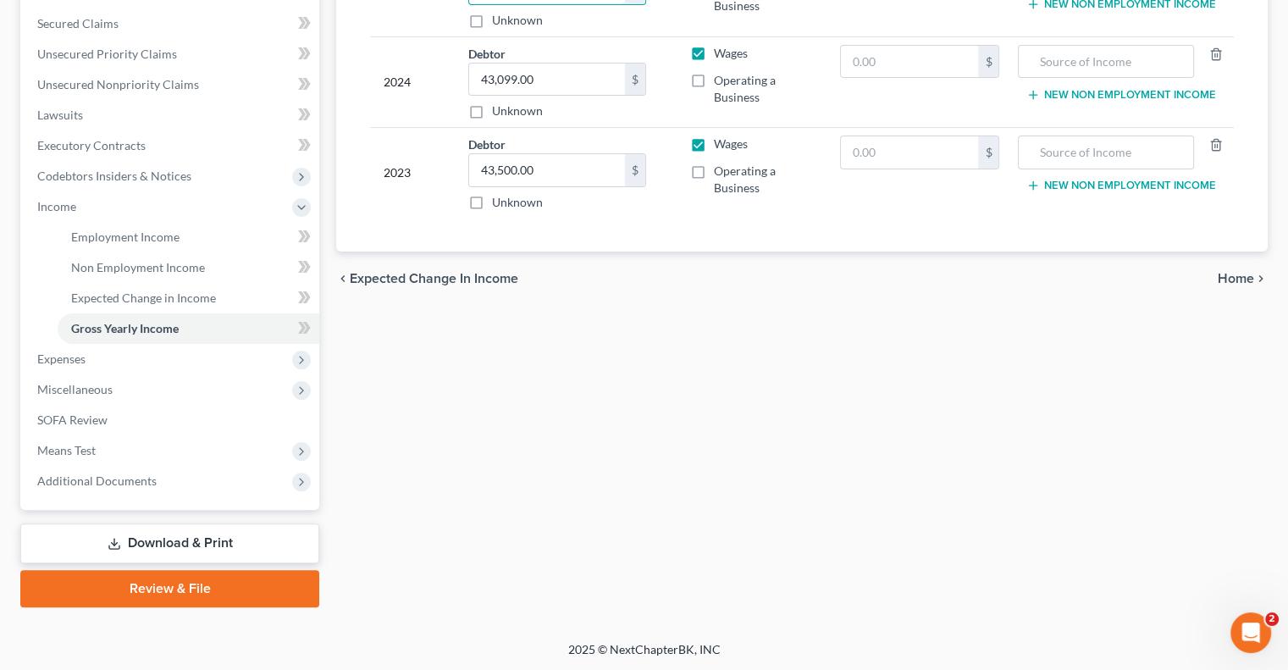
type input "22,926"
click at [149, 594] on link "Review & File" at bounding box center [169, 588] width 299 height 37
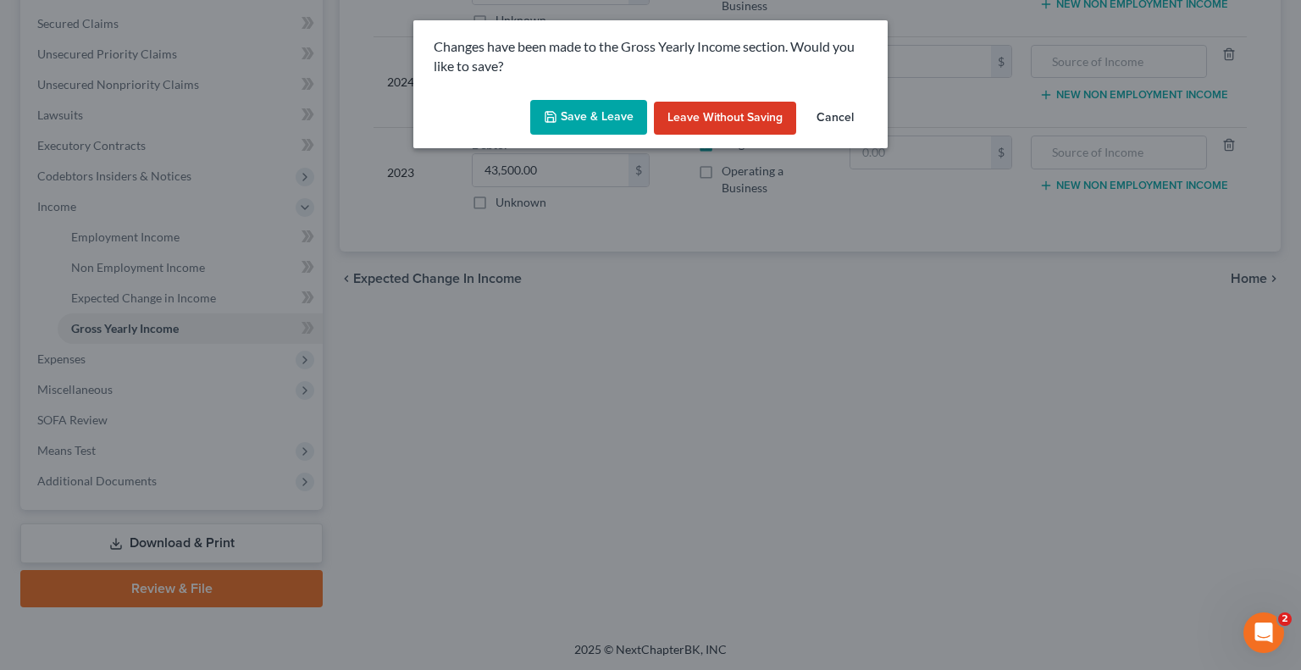
click at [593, 117] on button "Save & Leave" at bounding box center [588, 118] width 117 height 36
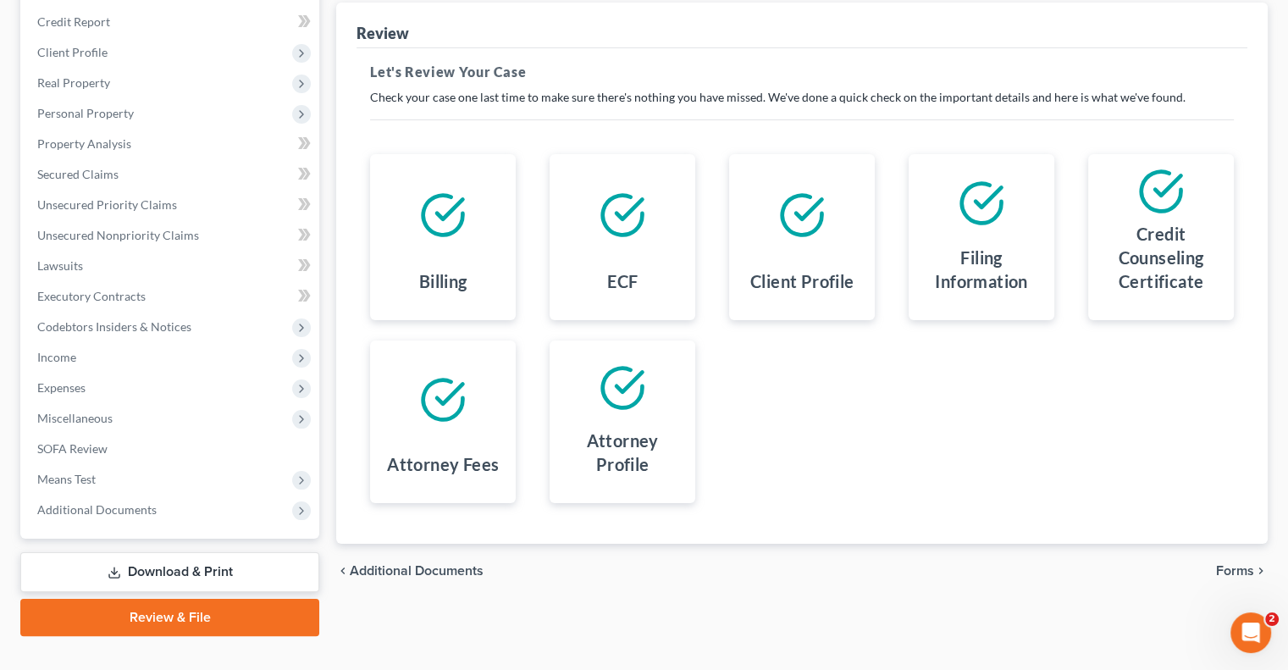
scroll to position [229, 0]
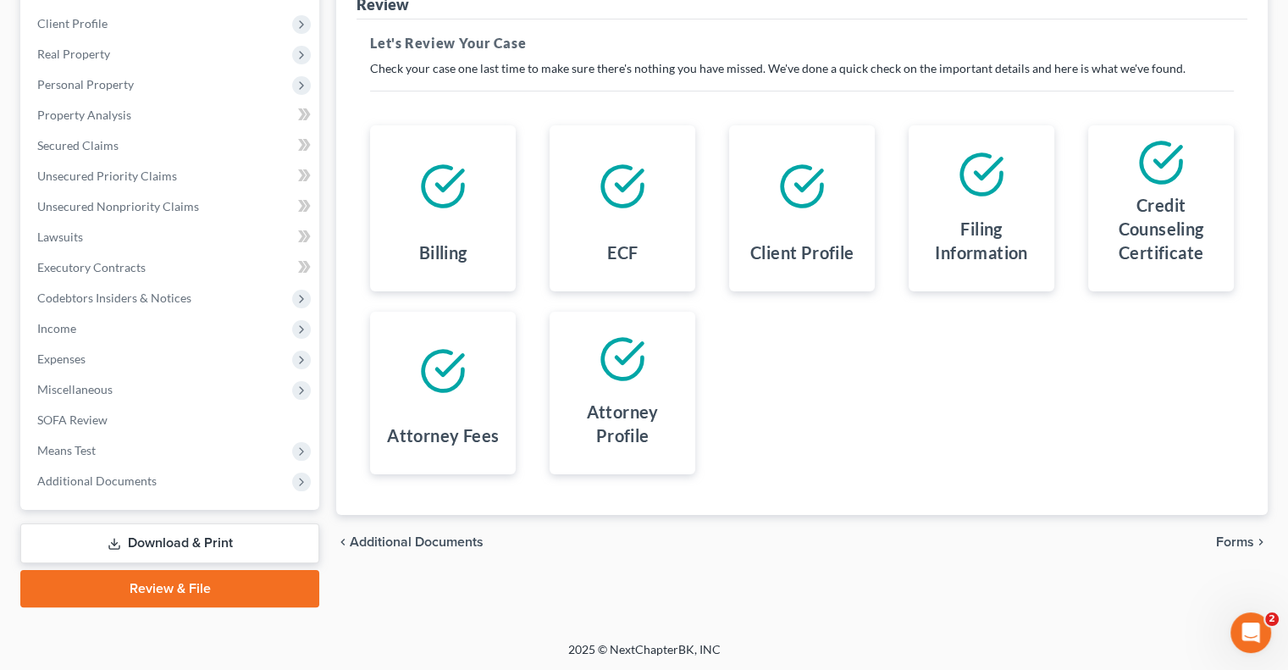
click at [1223, 545] on span "Forms" at bounding box center [1235, 542] width 38 height 14
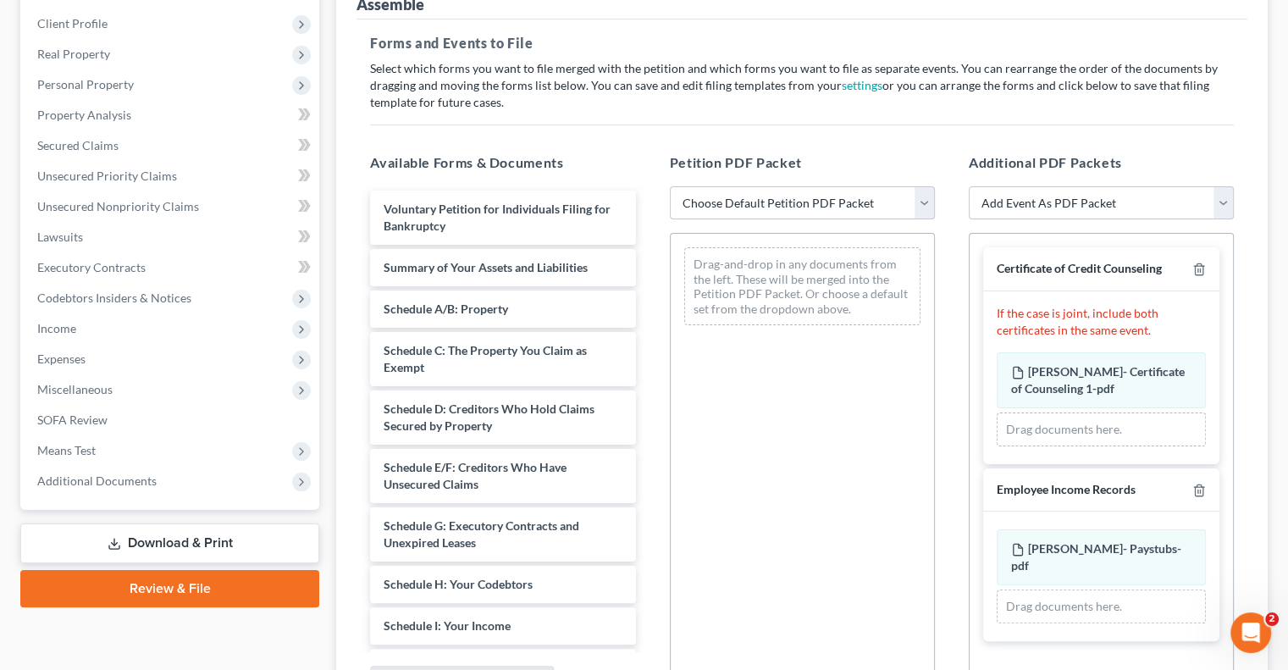
click at [833, 207] on select "Choose Default Petition PDF Packet Complete Bankruptcy Petition (all forms and …" at bounding box center [802, 203] width 265 height 34
select select "0"
click at [670, 186] on select "Choose Default Petition PDF Packet Complete Bankruptcy Petition (all forms and …" at bounding box center [802, 203] width 265 height 34
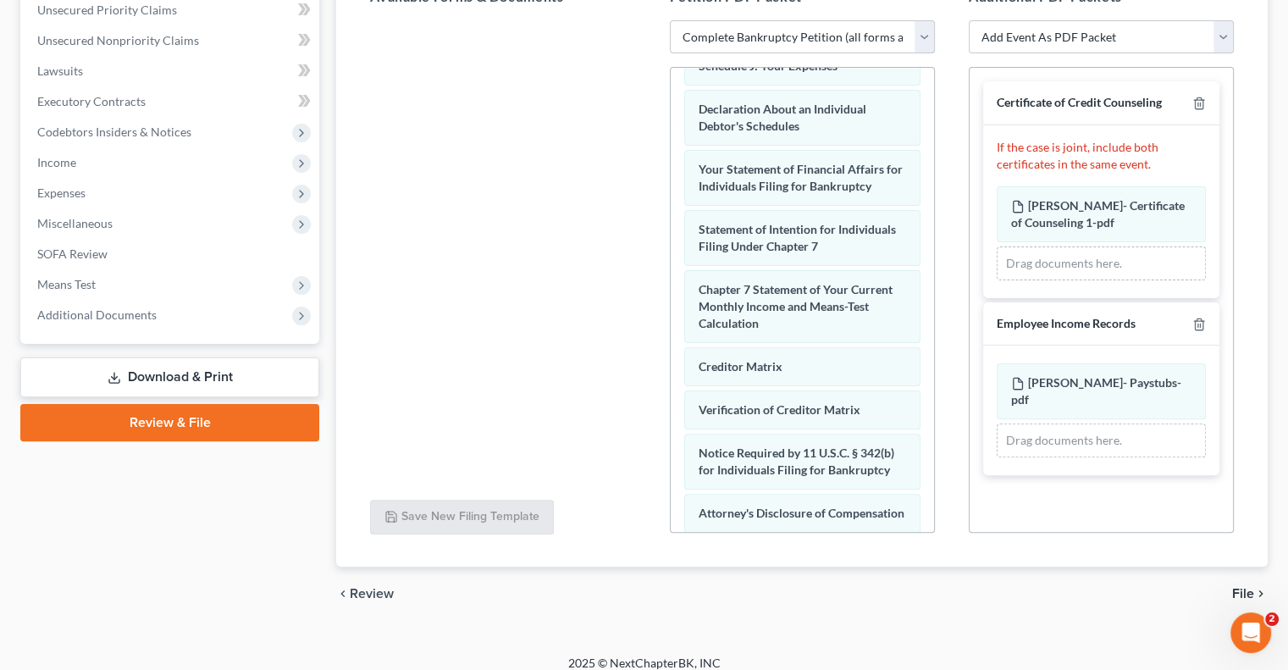
scroll to position [408, 0]
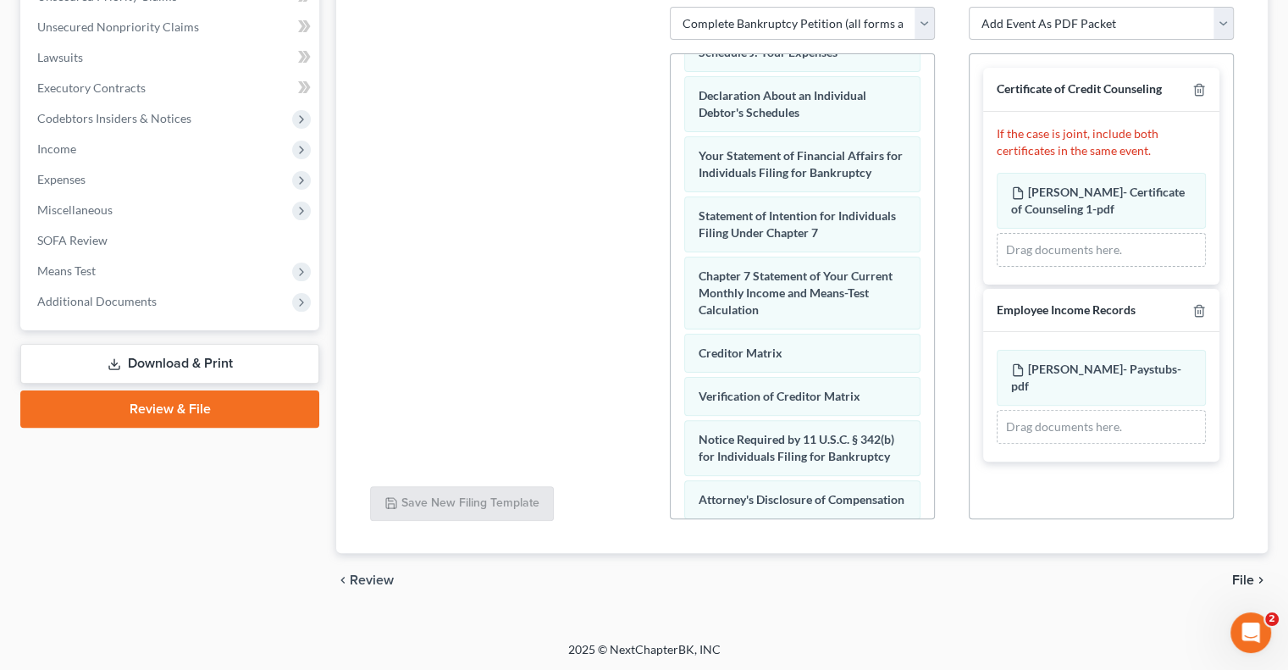
click at [1235, 576] on span "File" at bounding box center [1243, 580] width 22 height 14
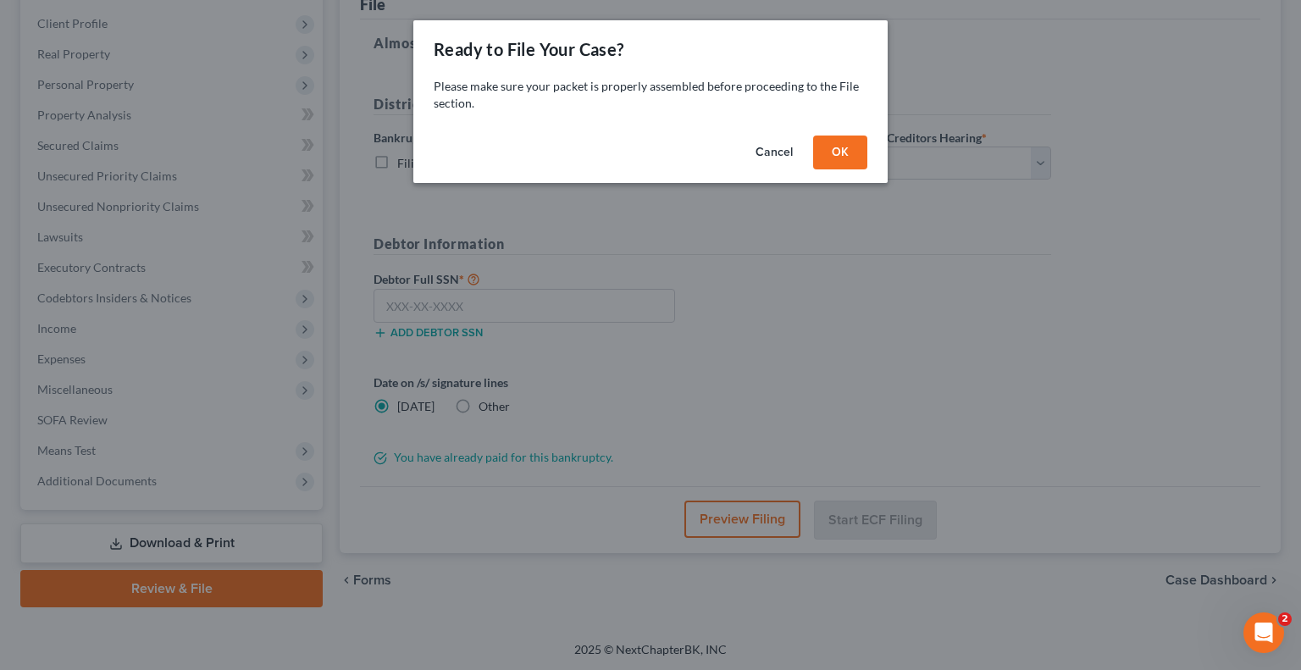
click at [844, 152] on button "OK" at bounding box center [840, 152] width 54 height 34
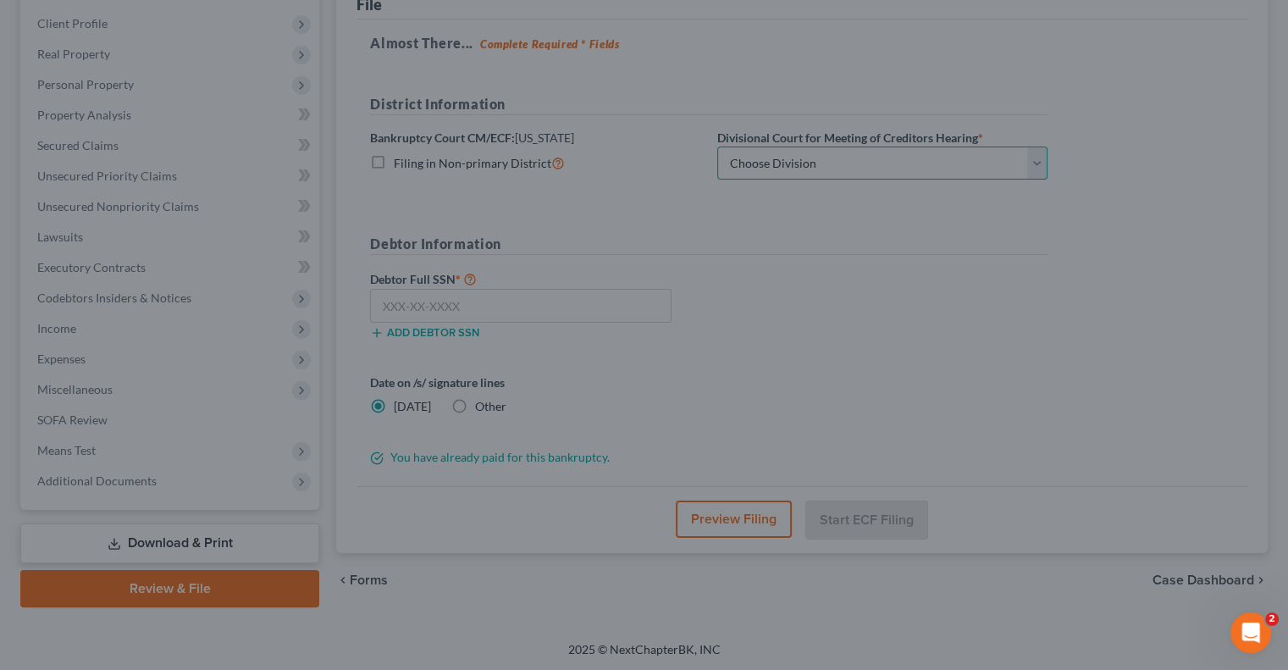
click at [858, 166] on select "Choose Division Cheyenne" at bounding box center [882, 164] width 330 height 34
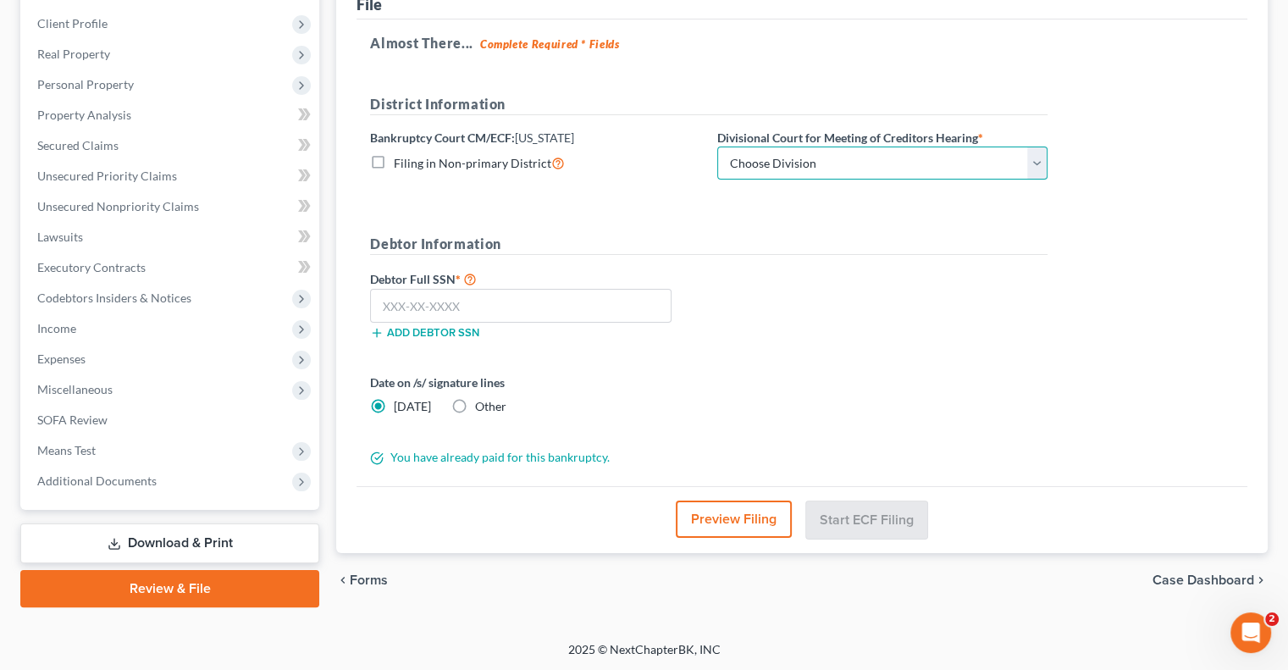
select select "0"
click at [717, 147] on select "Choose Division Cheyenne" at bounding box center [882, 164] width 330 height 34
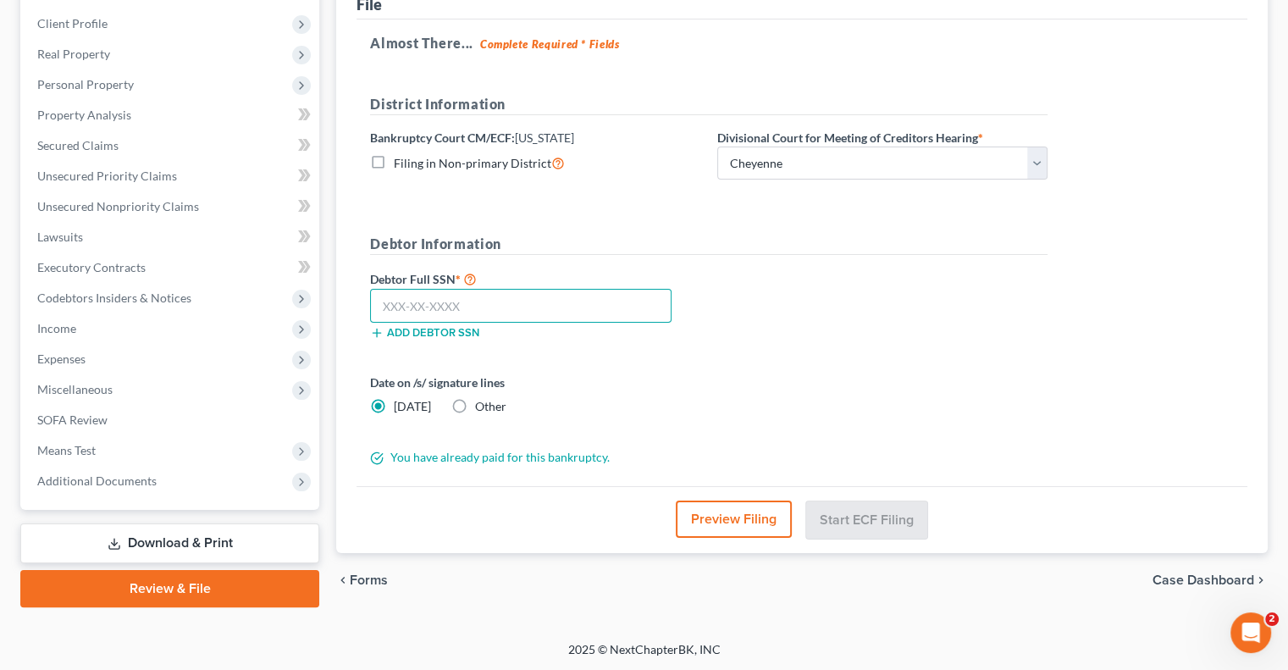
click at [467, 312] on input "text" at bounding box center [520, 306] width 301 height 34
type input "520-19-6026"
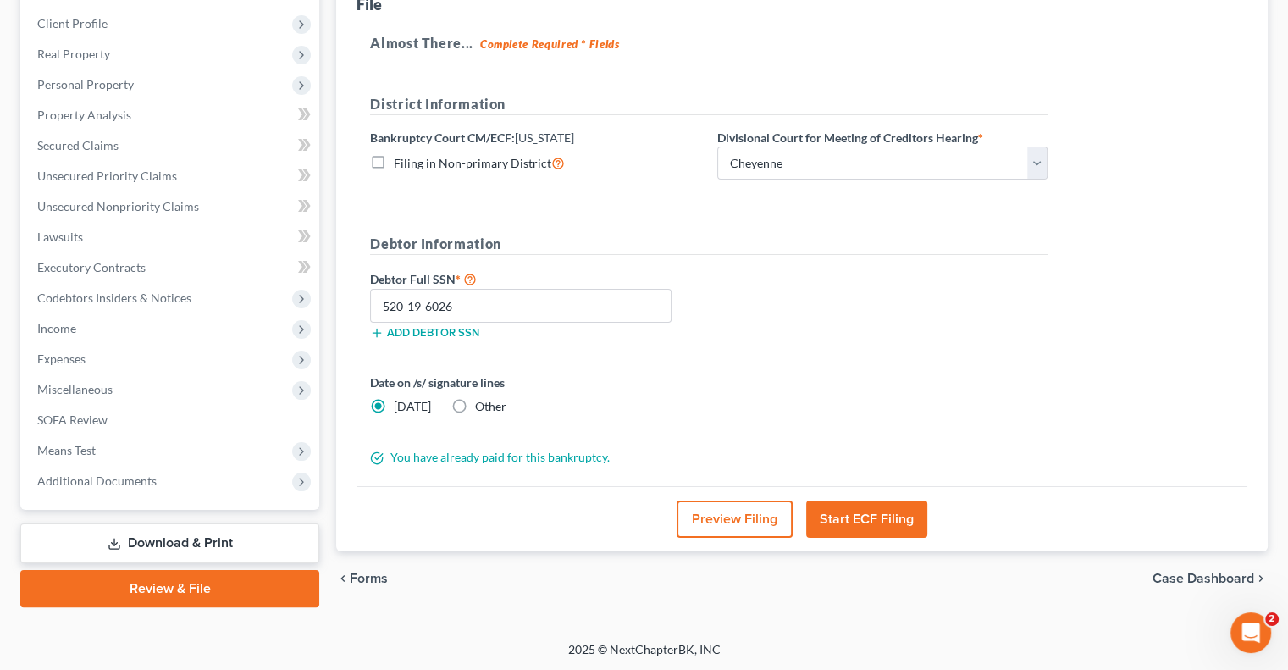
click at [871, 516] on button "Start ECF Filing" at bounding box center [866, 518] width 121 height 37
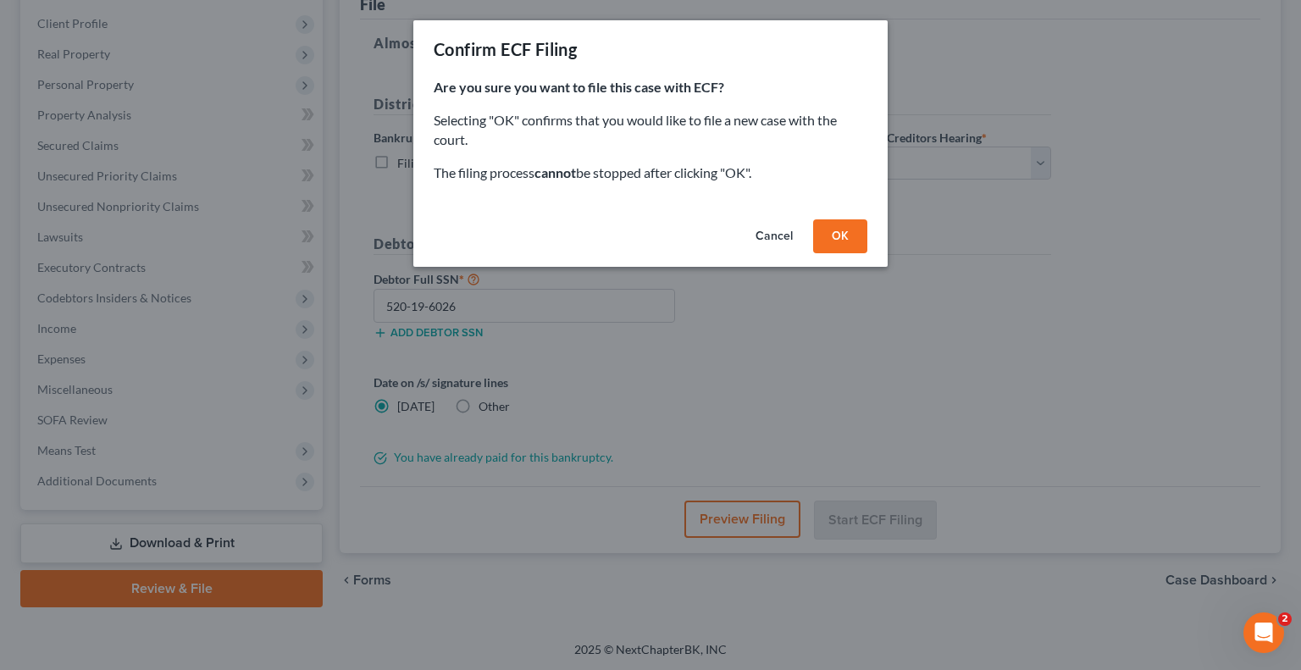
click at [848, 232] on button "OK" at bounding box center [840, 236] width 54 height 34
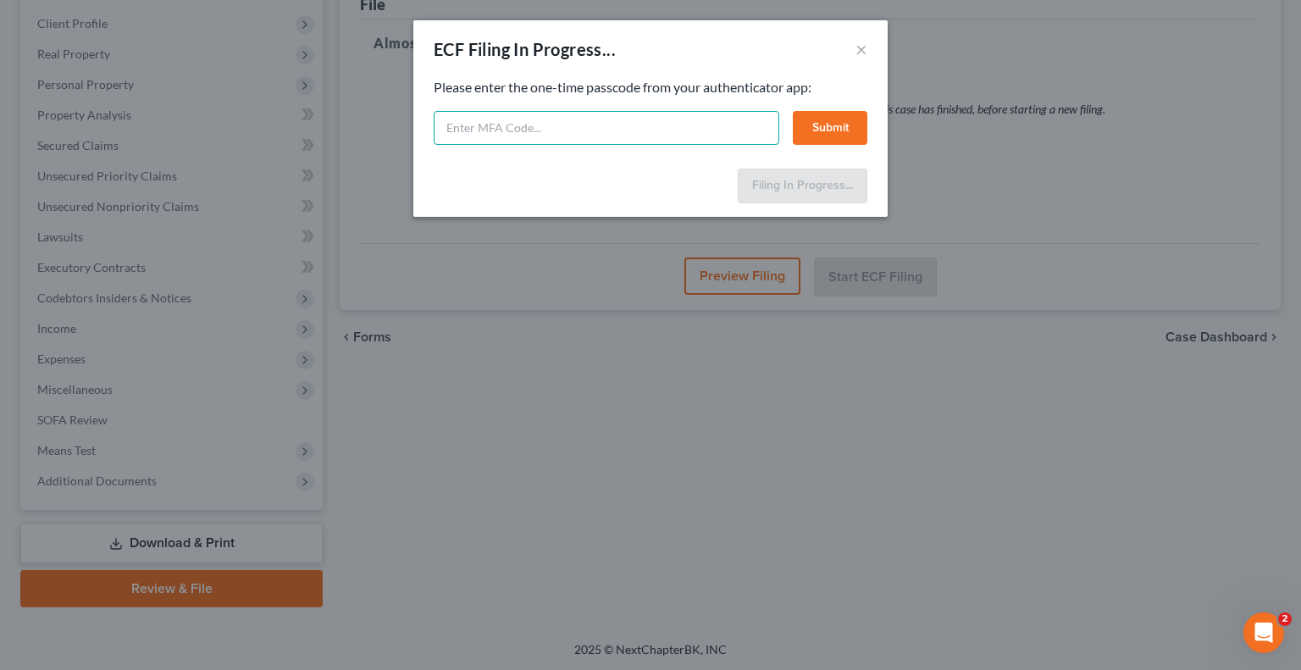
click at [572, 131] on input "text" at bounding box center [607, 128] width 346 height 34
type input "862244"
click at [830, 142] on button "Submit" at bounding box center [830, 128] width 75 height 34
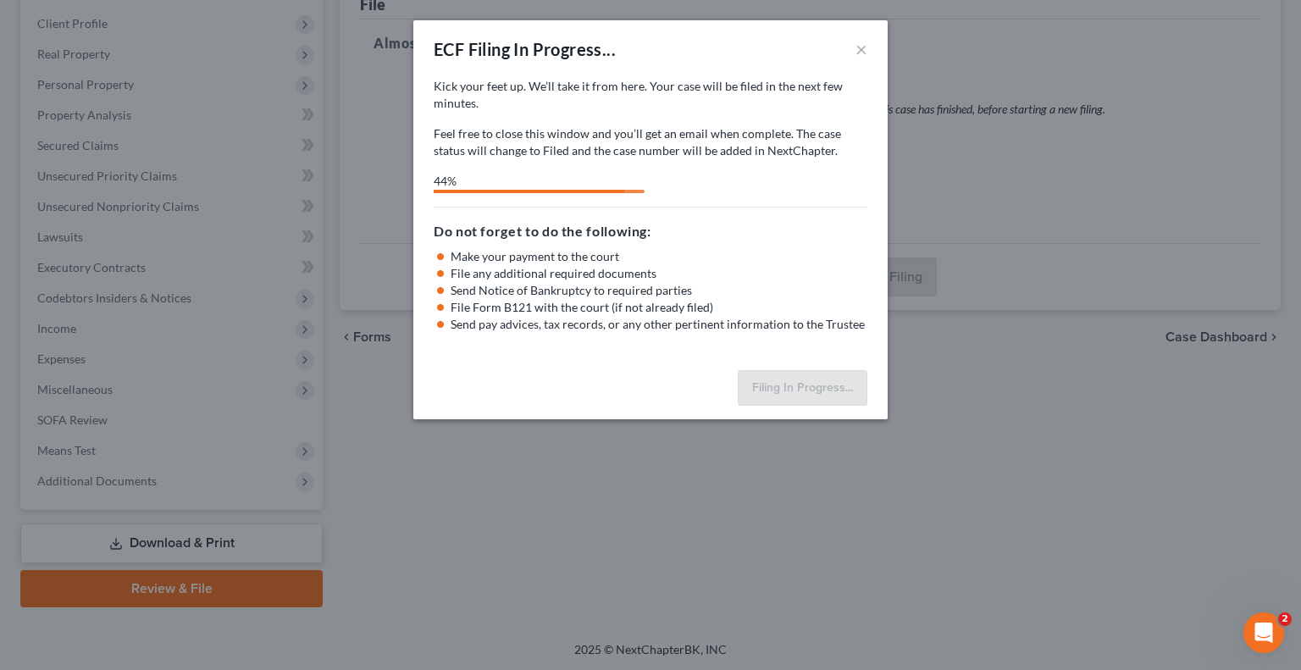
select select "0"
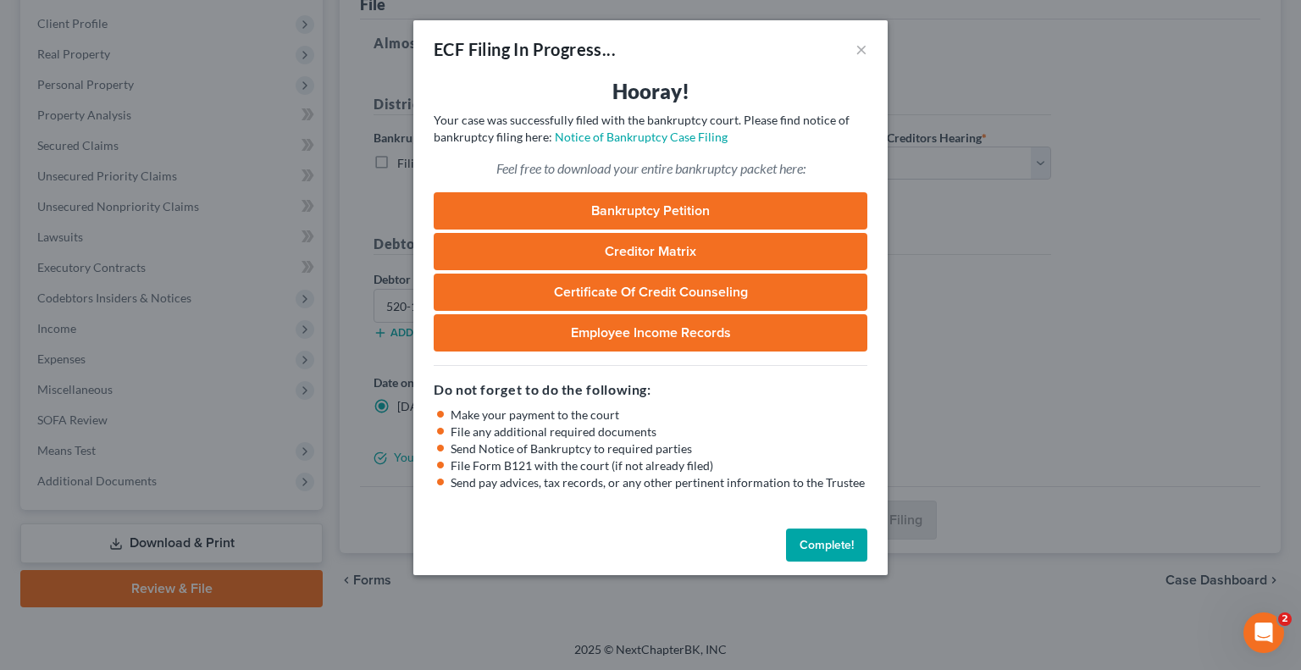
click at [816, 550] on button "Complete!" at bounding box center [826, 545] width 81 height 34
